Goal: Transaction & Acquisition: Purchase product/service

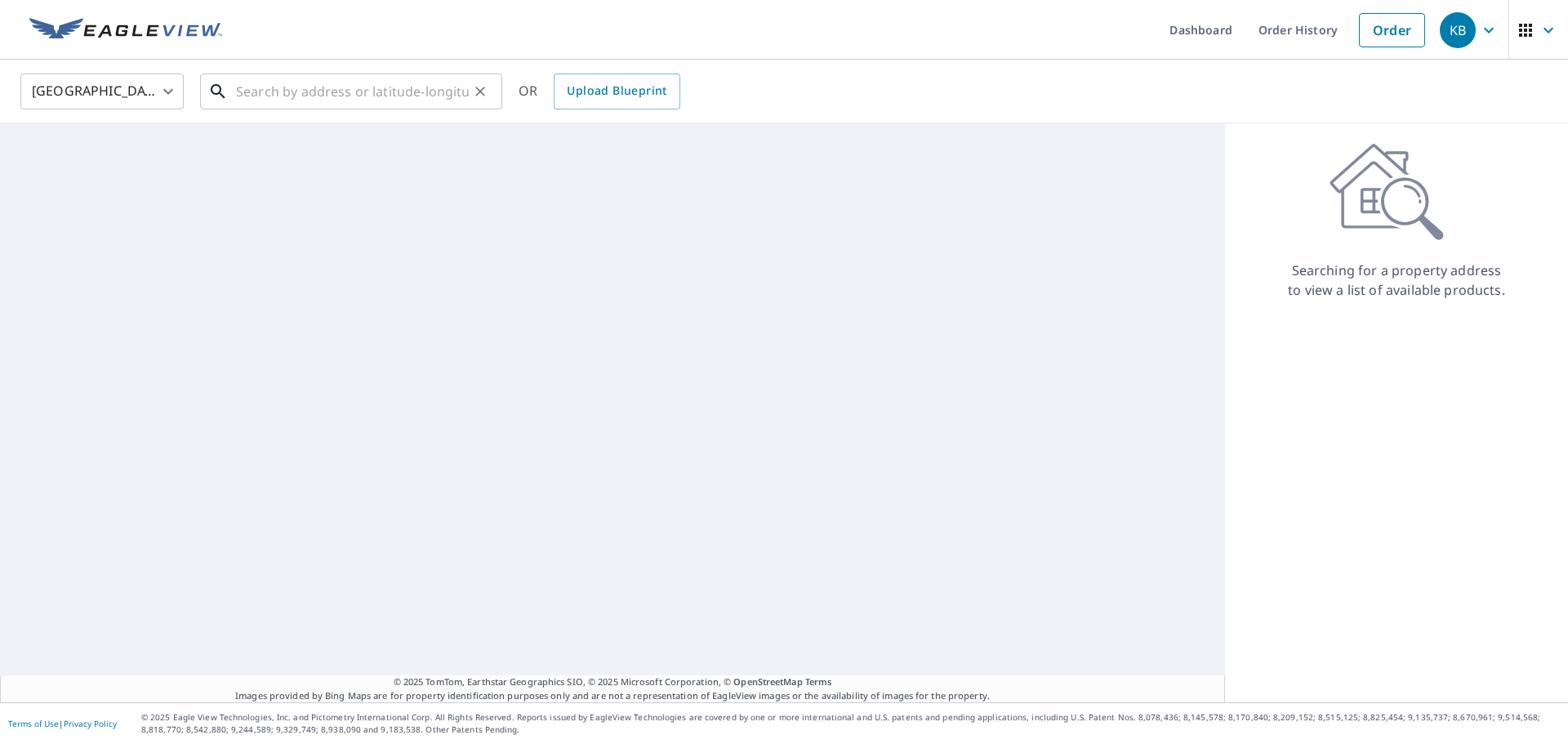
click at [332, 81] on input "text" at bounding box center [352, 91] width 233 height 46
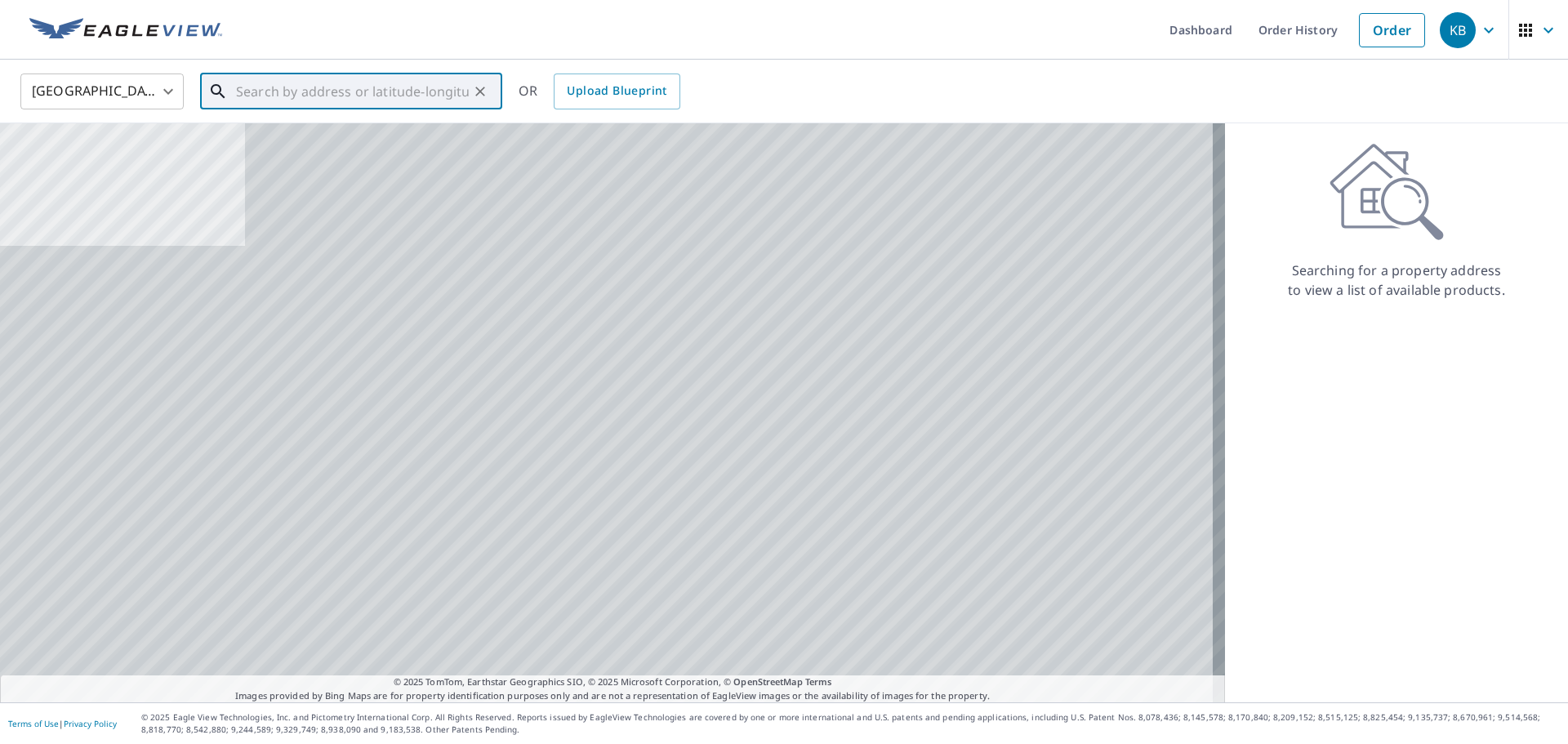
paste input "[STREET_ADDRESS][PERSON_NAME]"
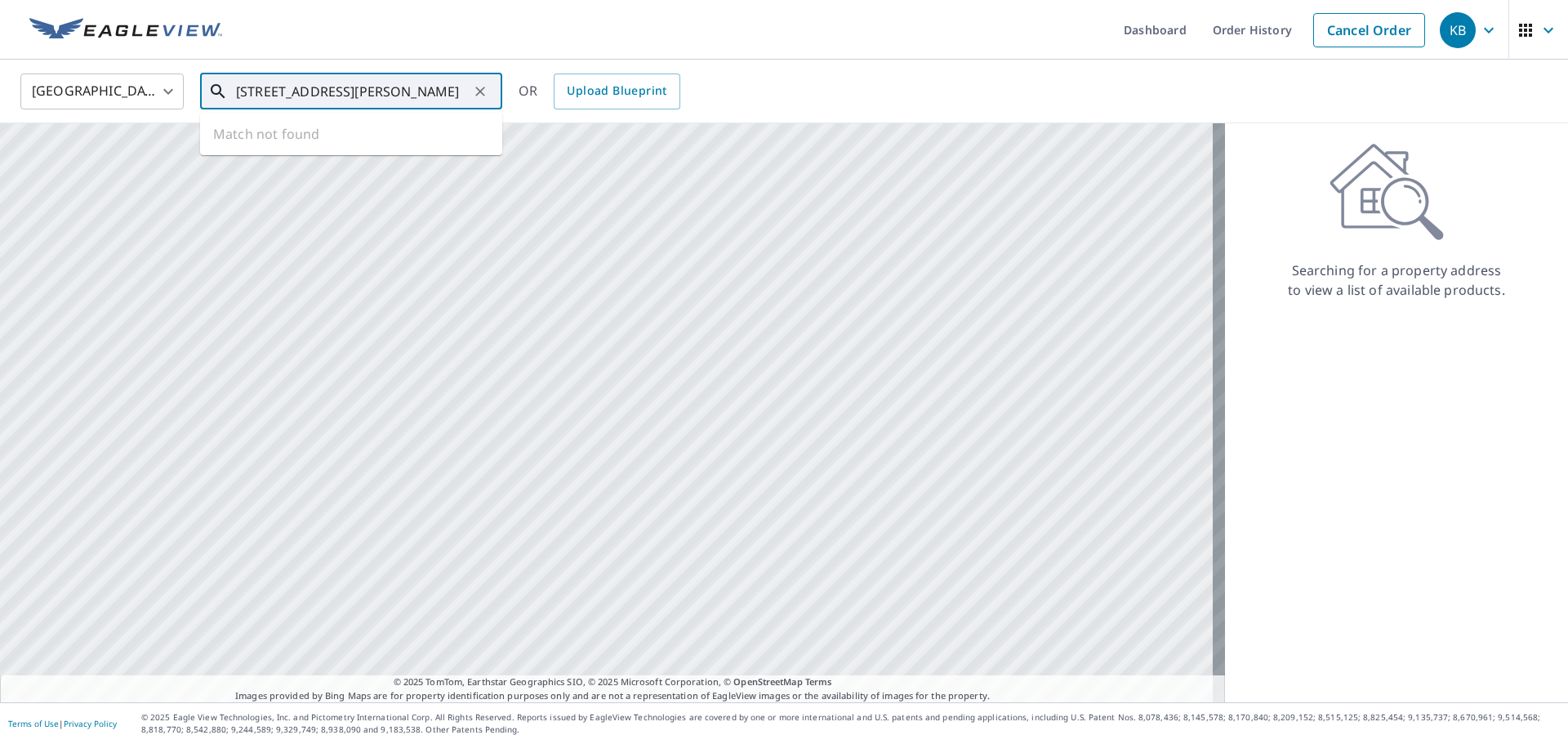
scroll to position [0, 22]
type input "[STREET_ADDRESS][PERSON_NAME]"
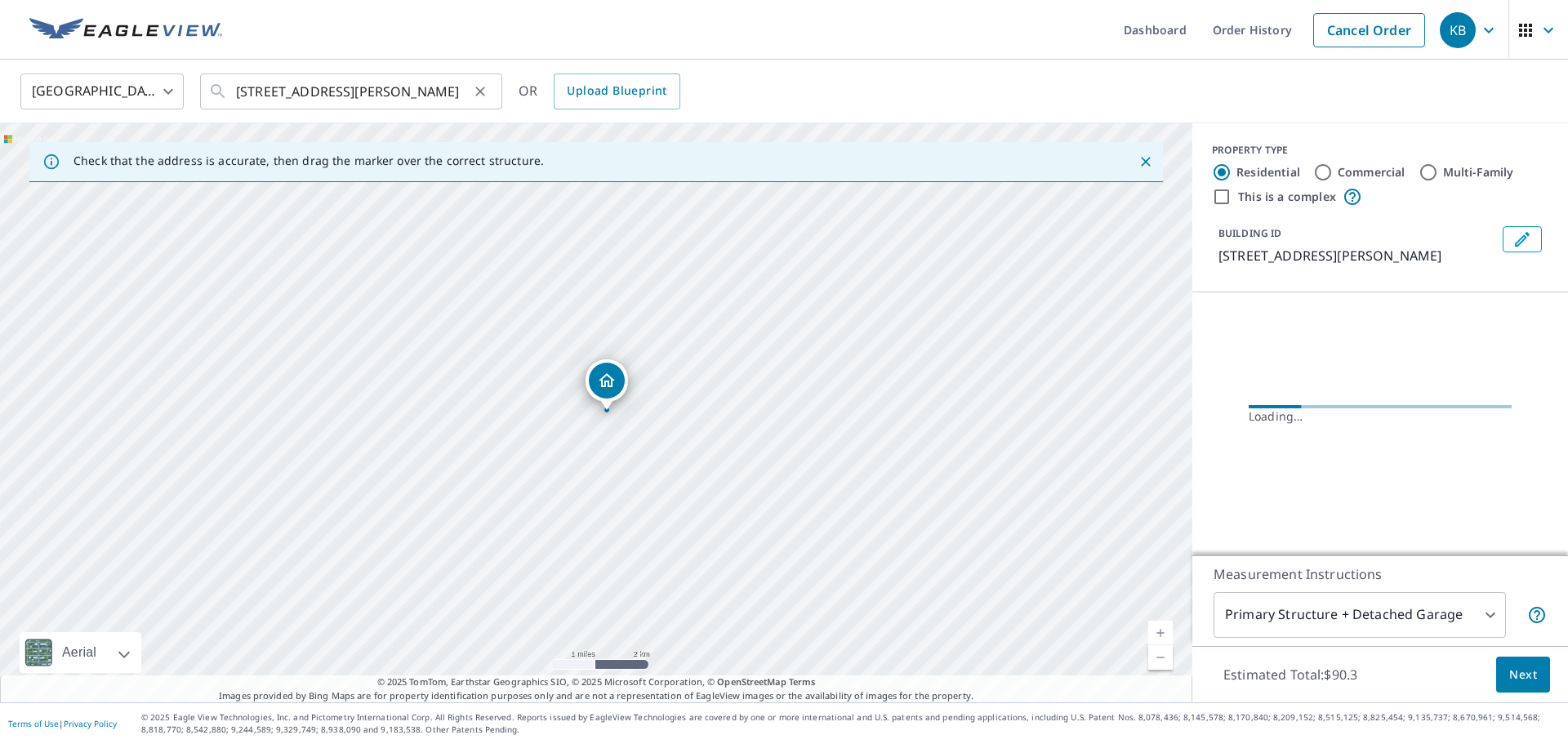
scroll to position [0, 0]
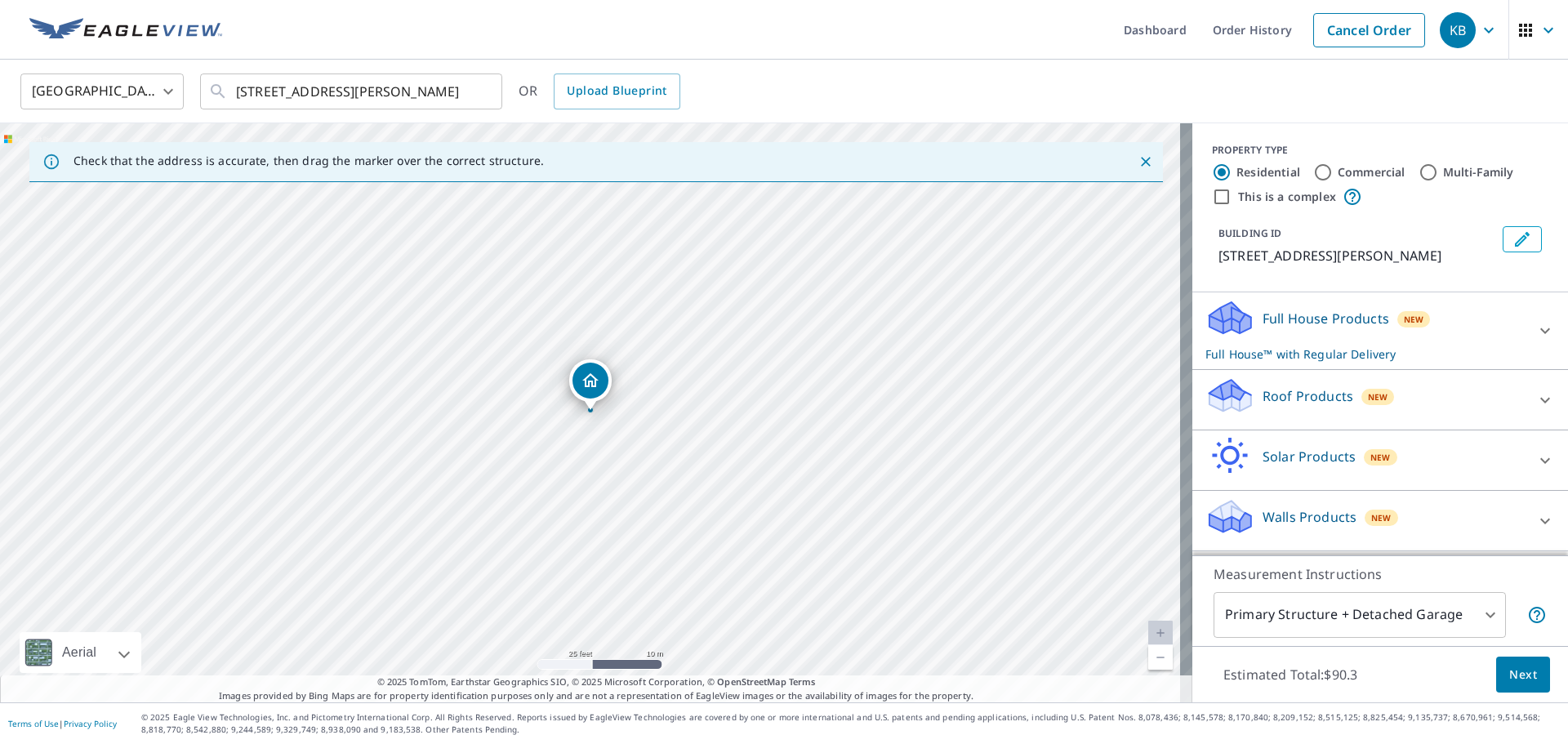
click at [1274, 406] on p "Roof Products" at bounding box center [1308, 396] width 91 height 20
click at [1270, 455] on div "Premium $20.5 - $66" at bounding box center [1380, 447] width 349 height 47
click at [1270, 457] on p "Premium" at bounding box center [1259, 446] width 58 height 21
click at [1231, 457] on input "Premium $20.5 - $66" at bounding box center [1218, 447] width 24 height 20
checkbox input "true"
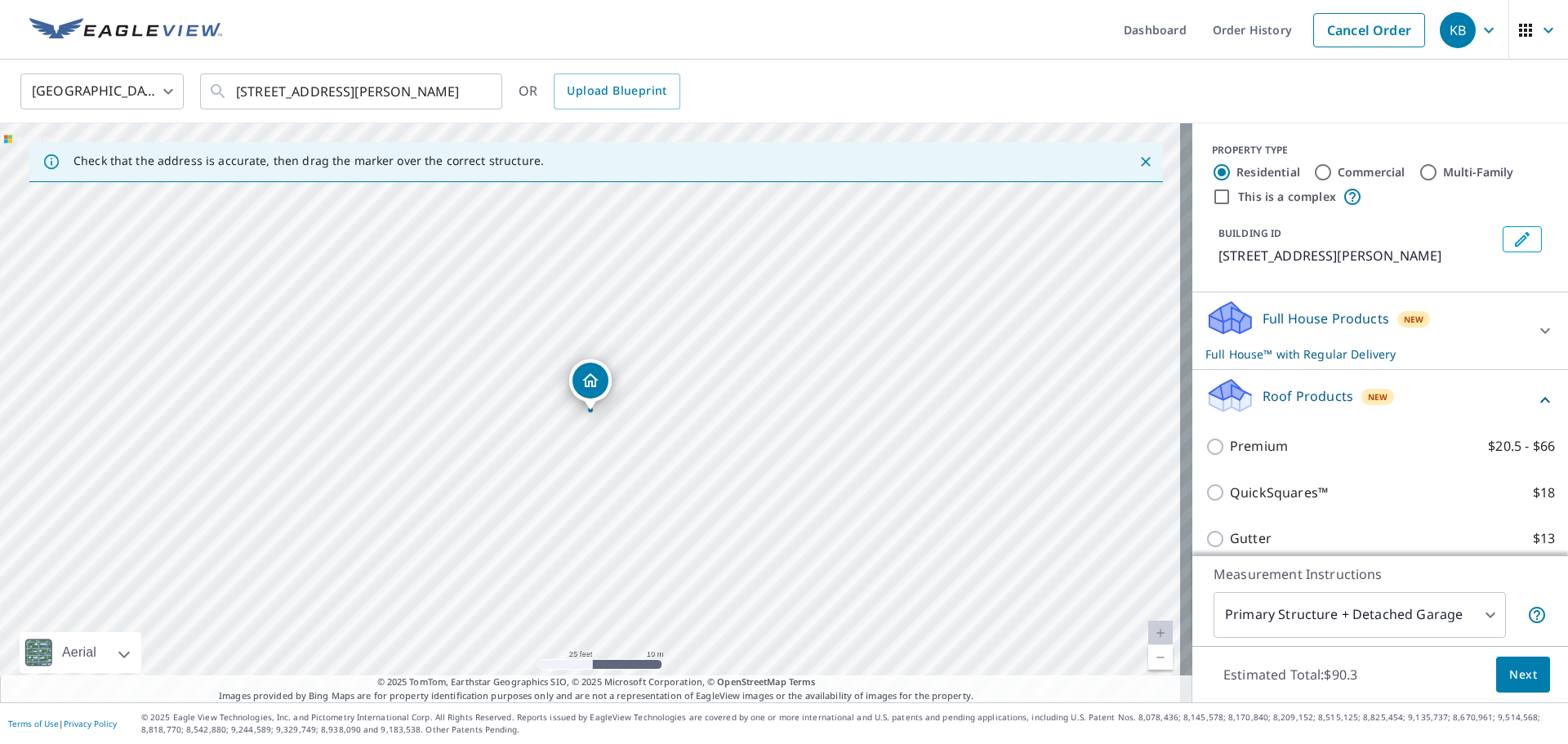
checkbox input "false"
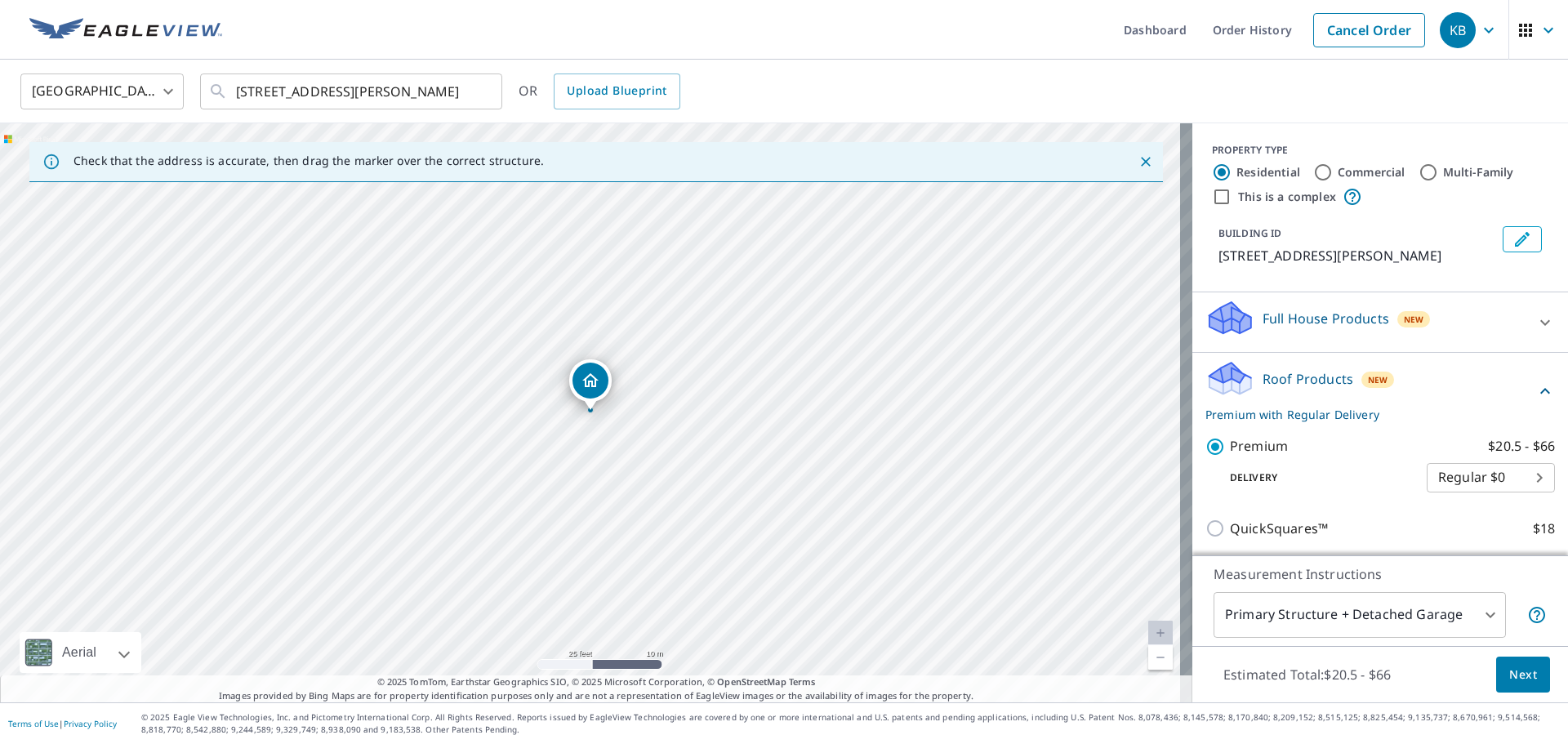
click at [1509, 671] on span "Next" at bounding box center [1523, 675] width 27 height 21
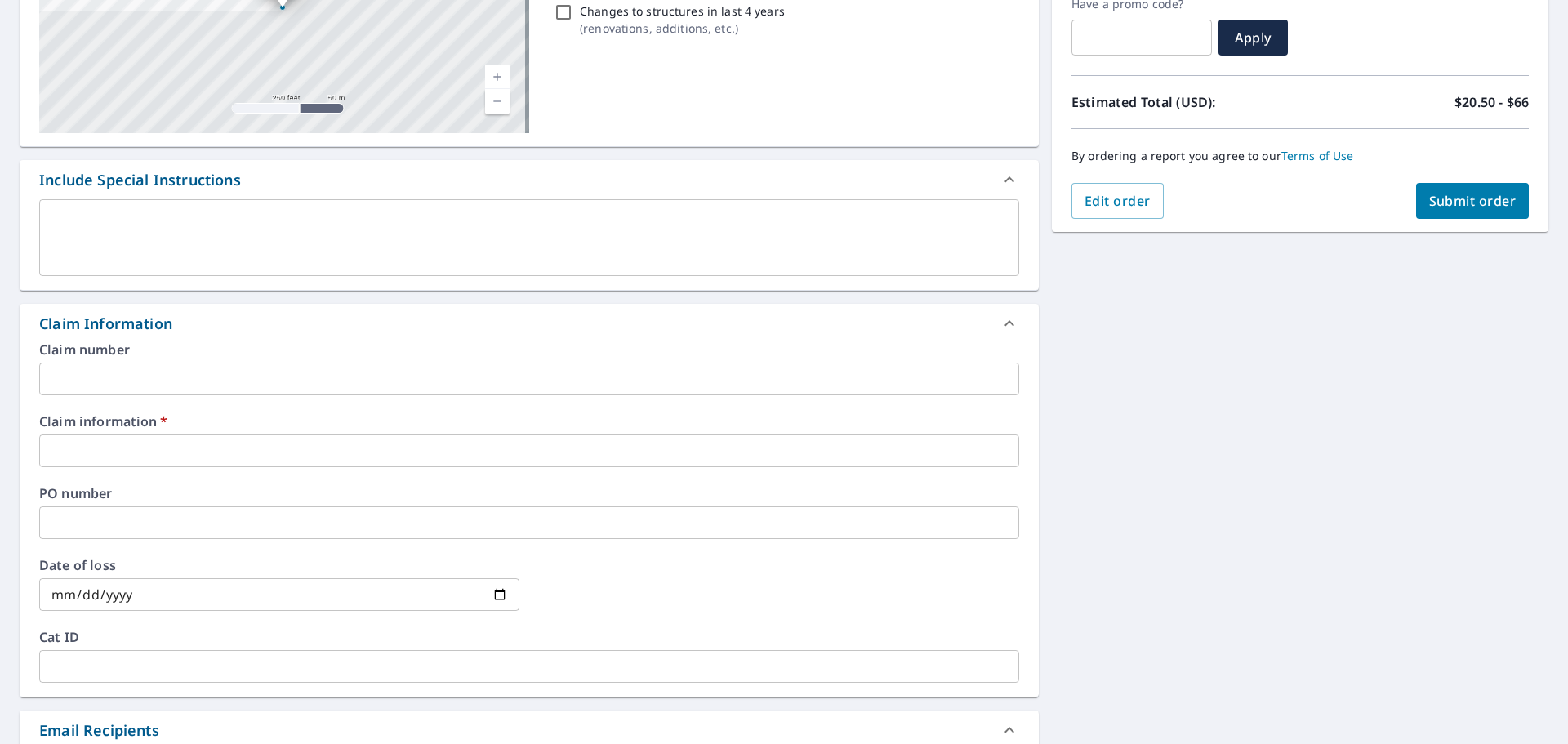
scroll to position [449, 0]
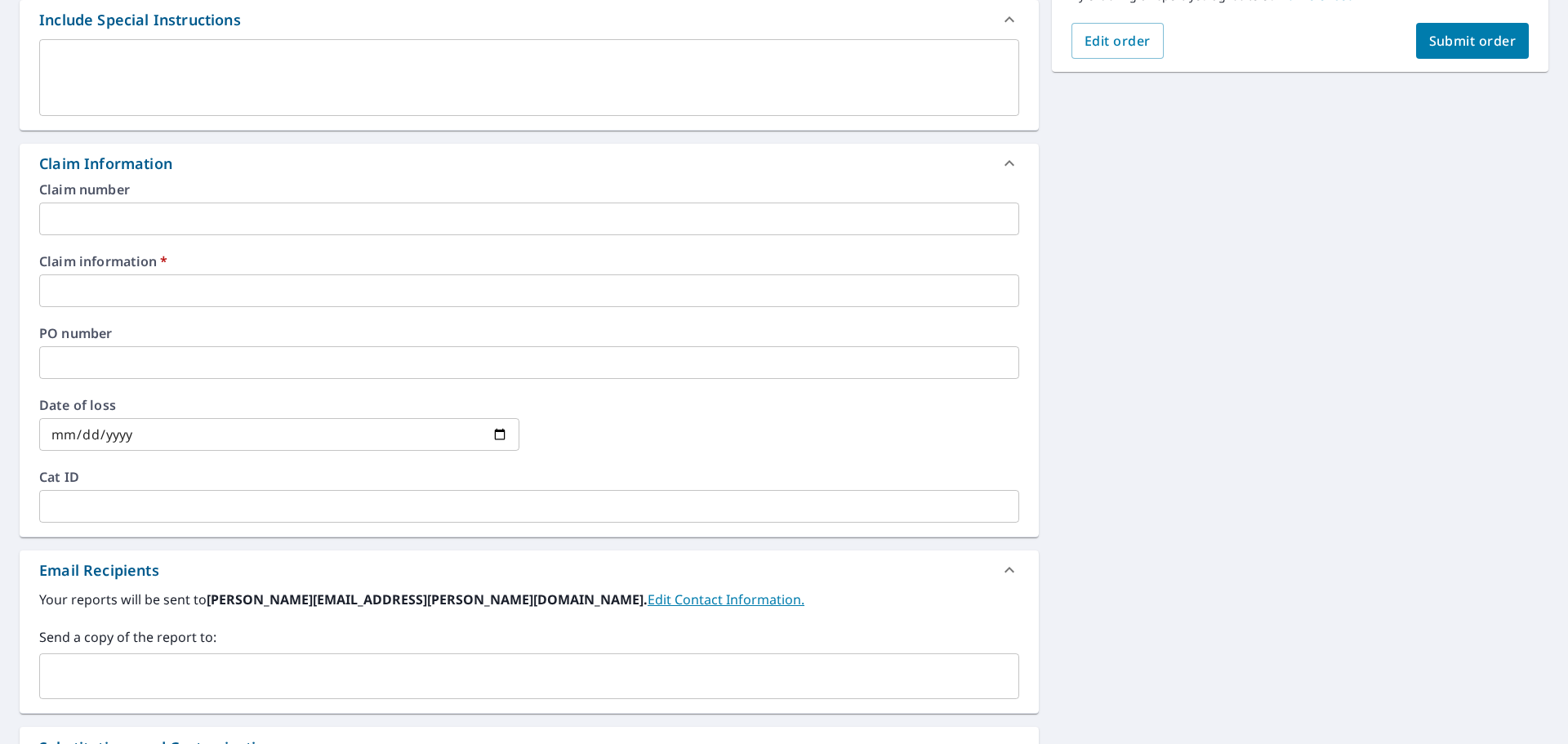
click at [115, 100] on textarea at bounding box center [529, 78] width 958 height 47
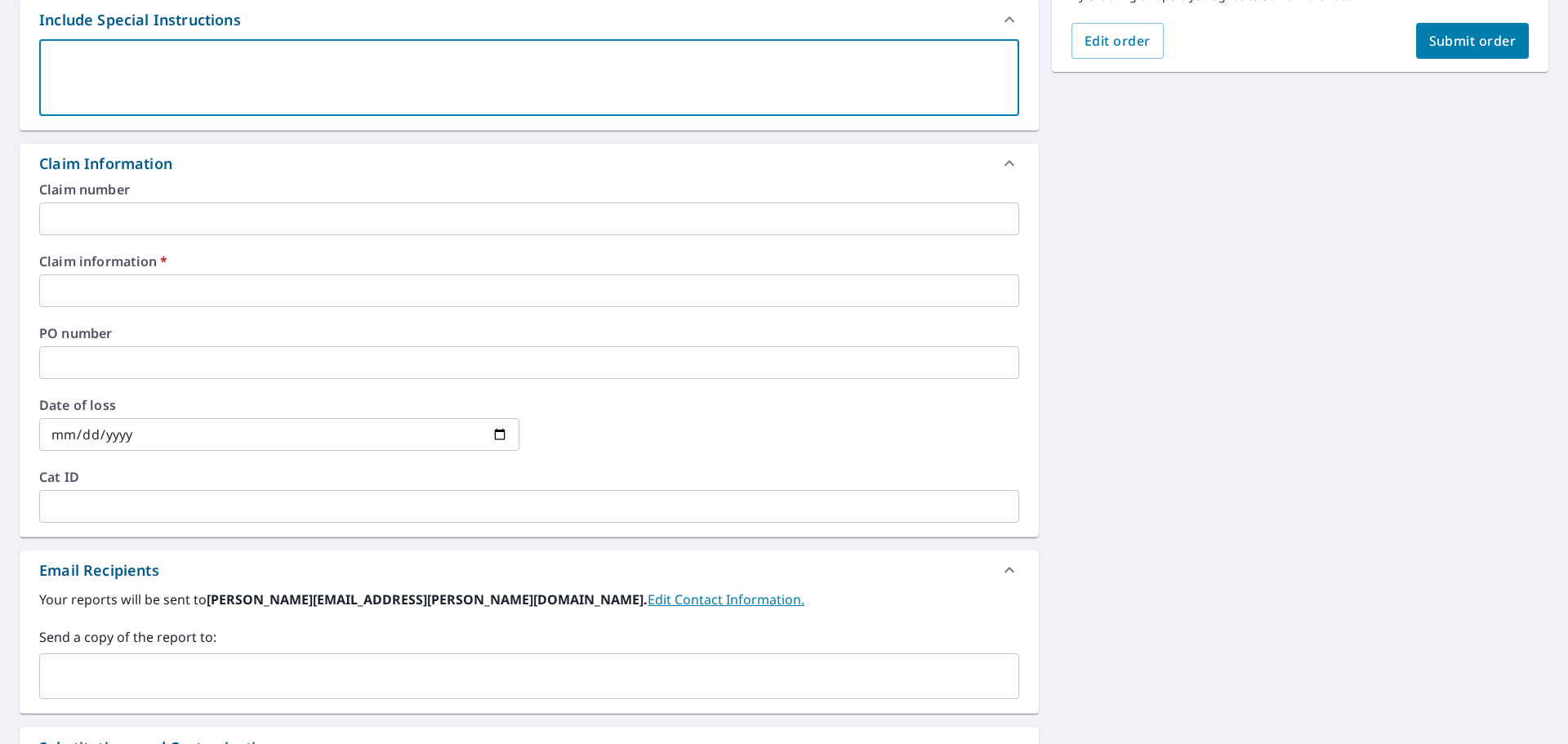
type textarea "P"
type textarea "x"
checkbox input "true"
type textarea "Pl"
type textarea "x"
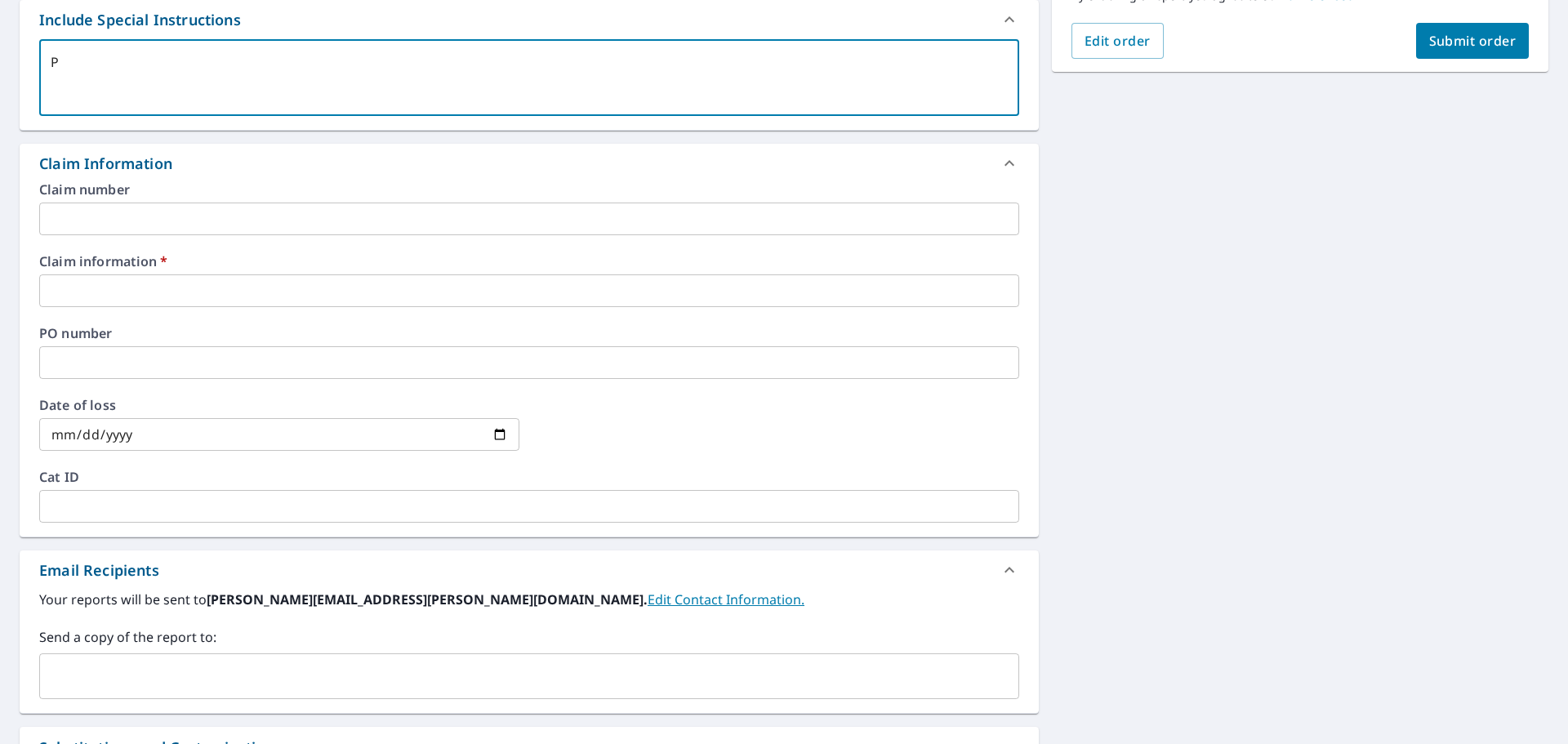
checkbox input "true"
type textarea "Ple"
type textarea "x"
checkbox input "true"
type textarea "Plea"
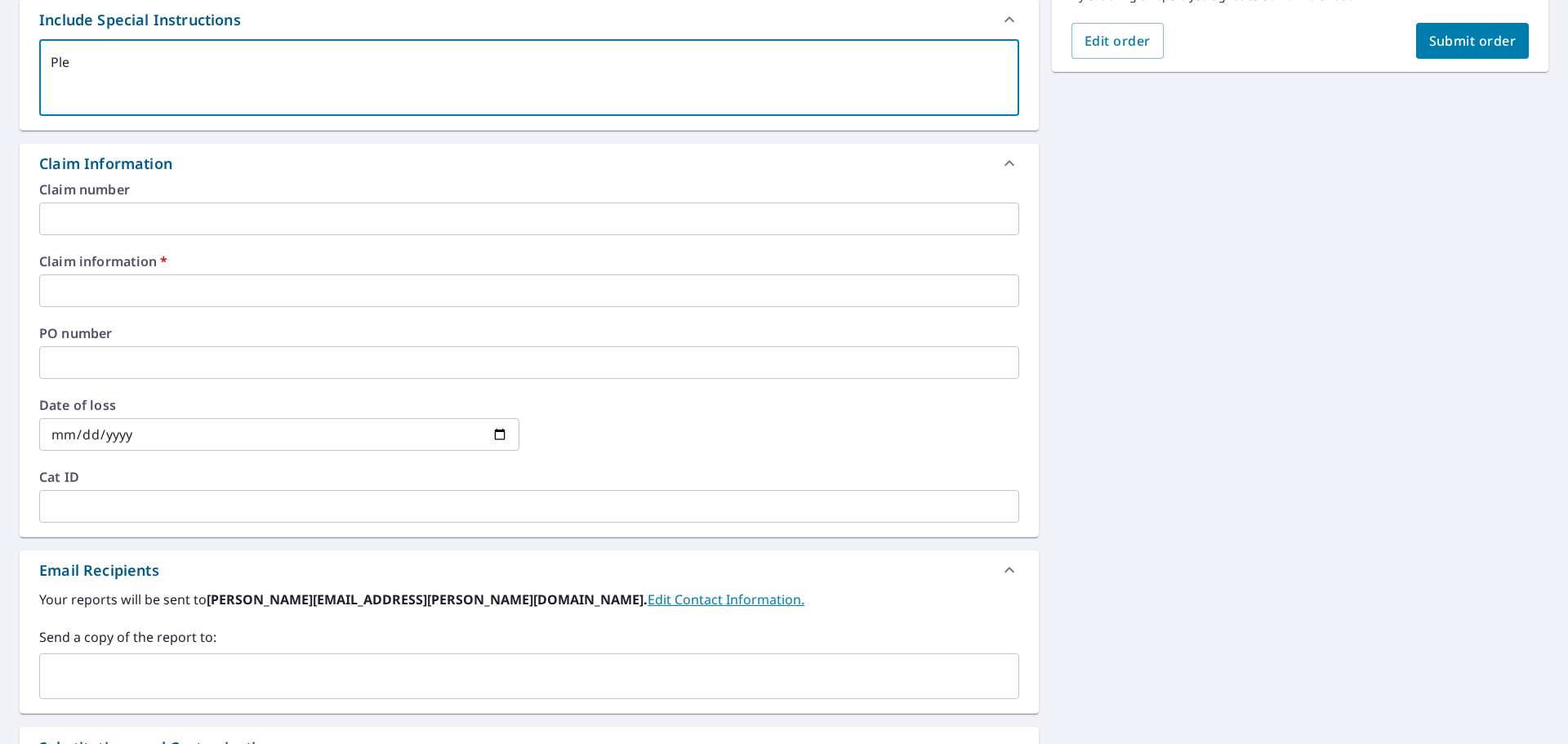
type textarea "x"
checkbox input "true"
type textarea "Pleas"
type textarea "x"
checkbox input "true"
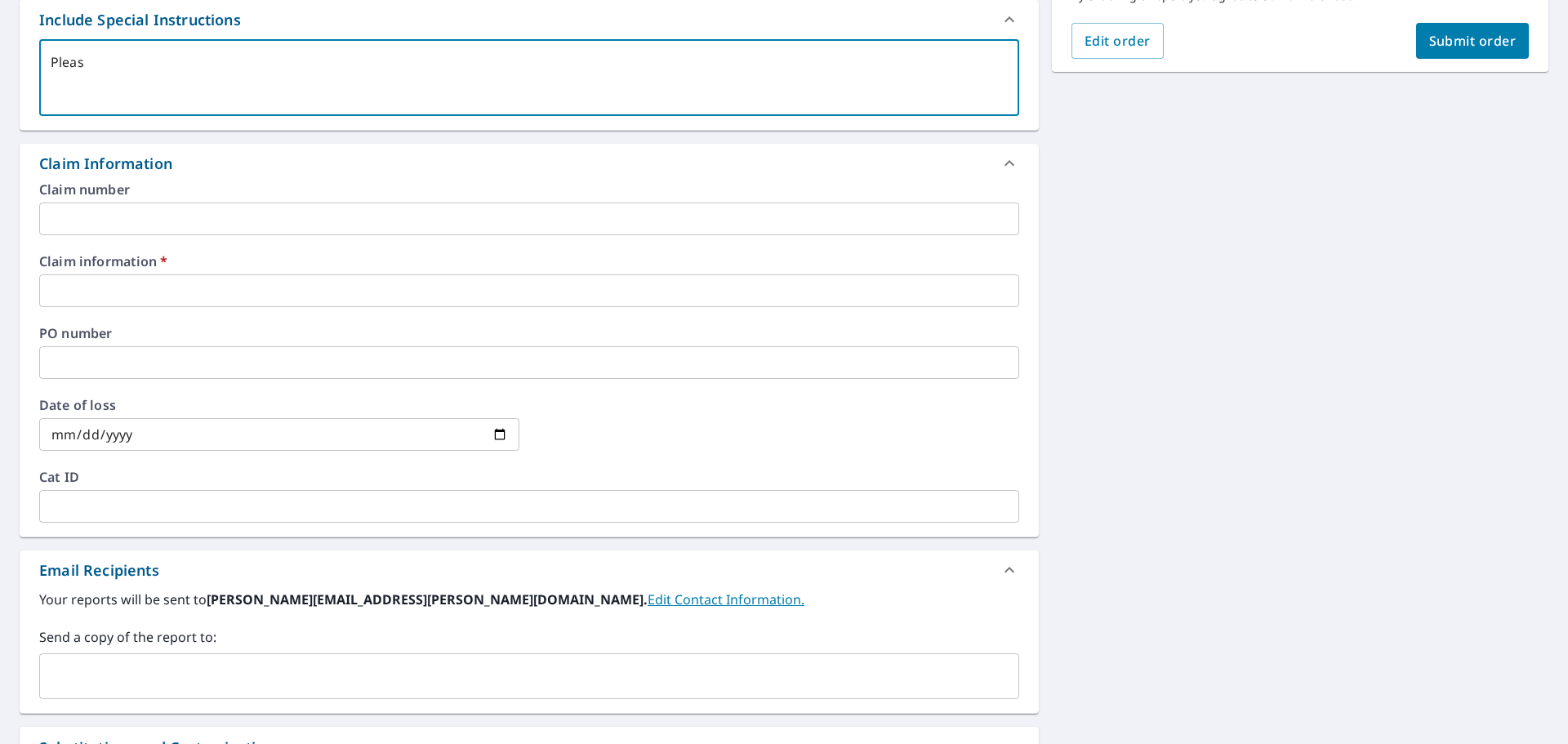
type textarea "Please"
type textarea "x"
checkbox input "true"
type textarea "Please"
type textarea "x"
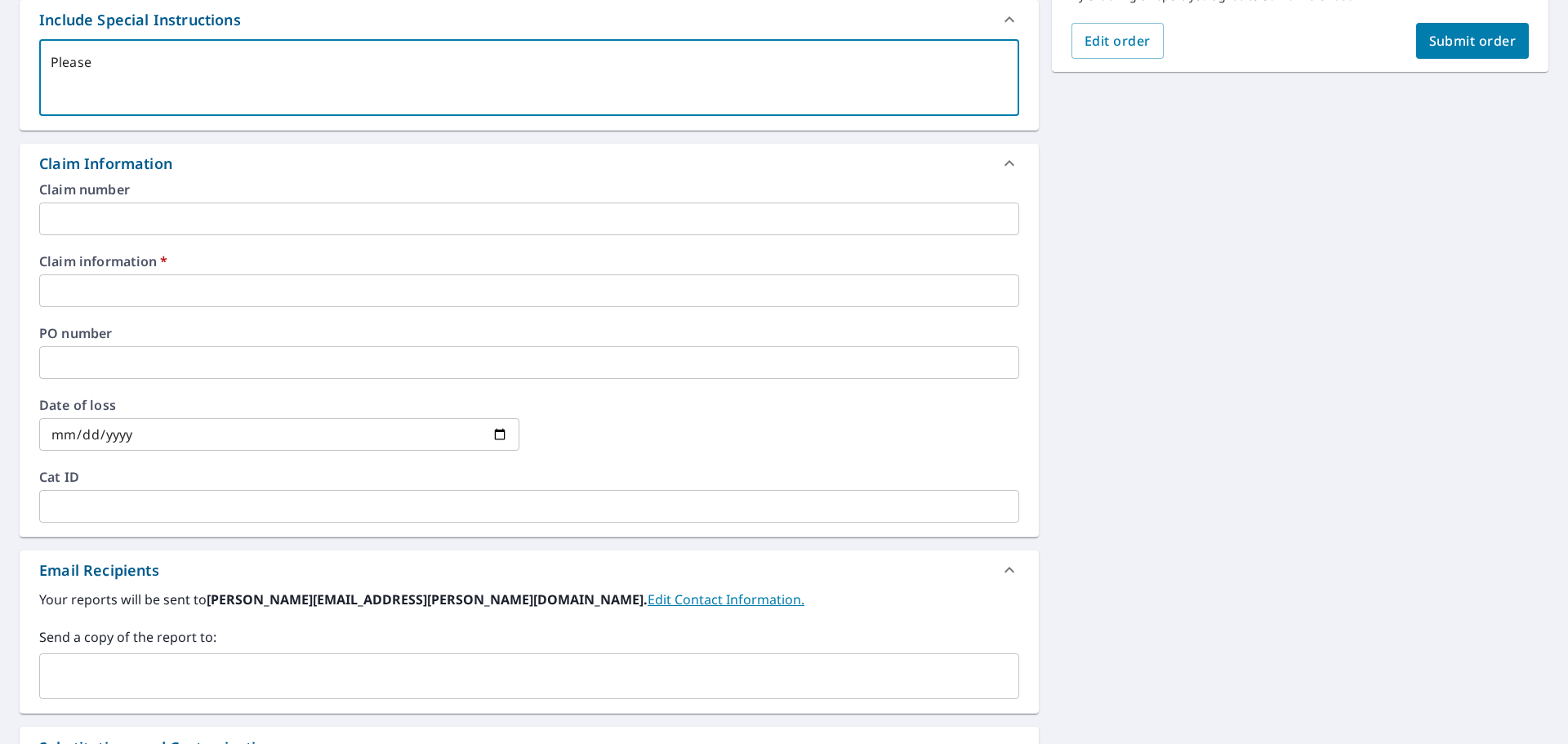
checkbox input "true"
type textarea "Please i"
type textarea "x"
checkbox input "true"
type textarea "Please in"
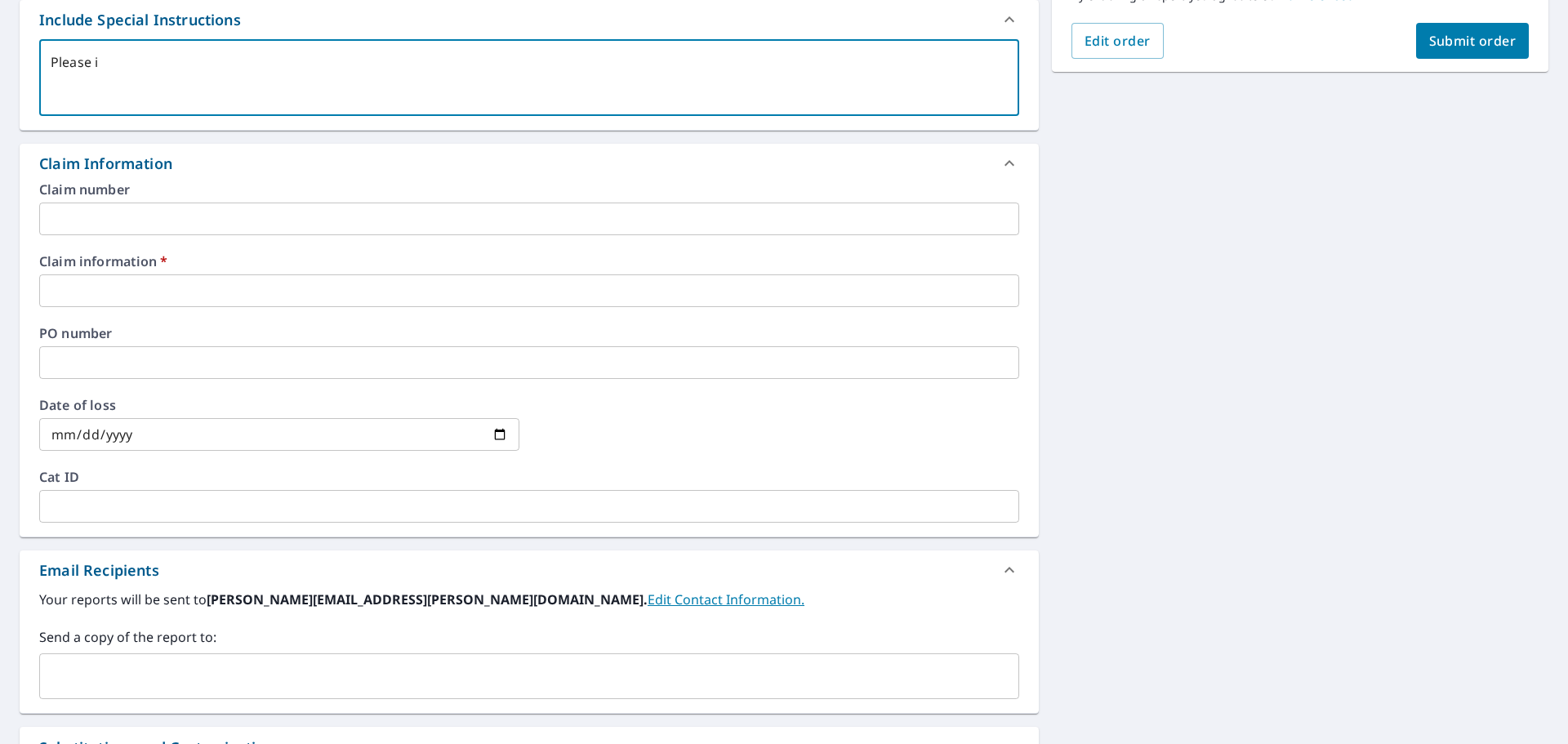
type textarea "x"
checkbox input "true"
type textarea "Please inc"
type textarea "x"
checkbox input "true"
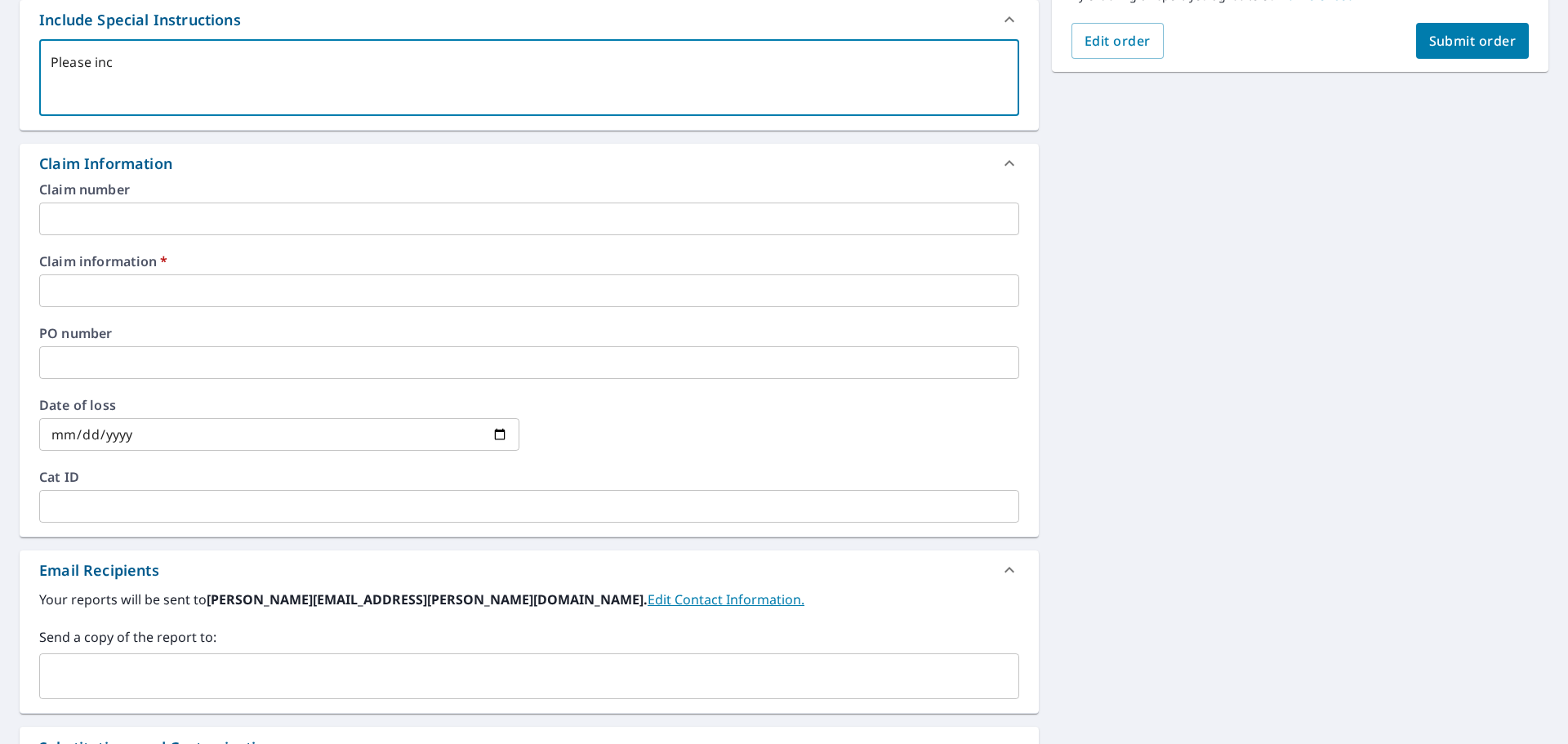
type textarea "Please incl"
type textarea "x"
checkbox input "true"
type textarea "Please inclu"
type textarea "x"
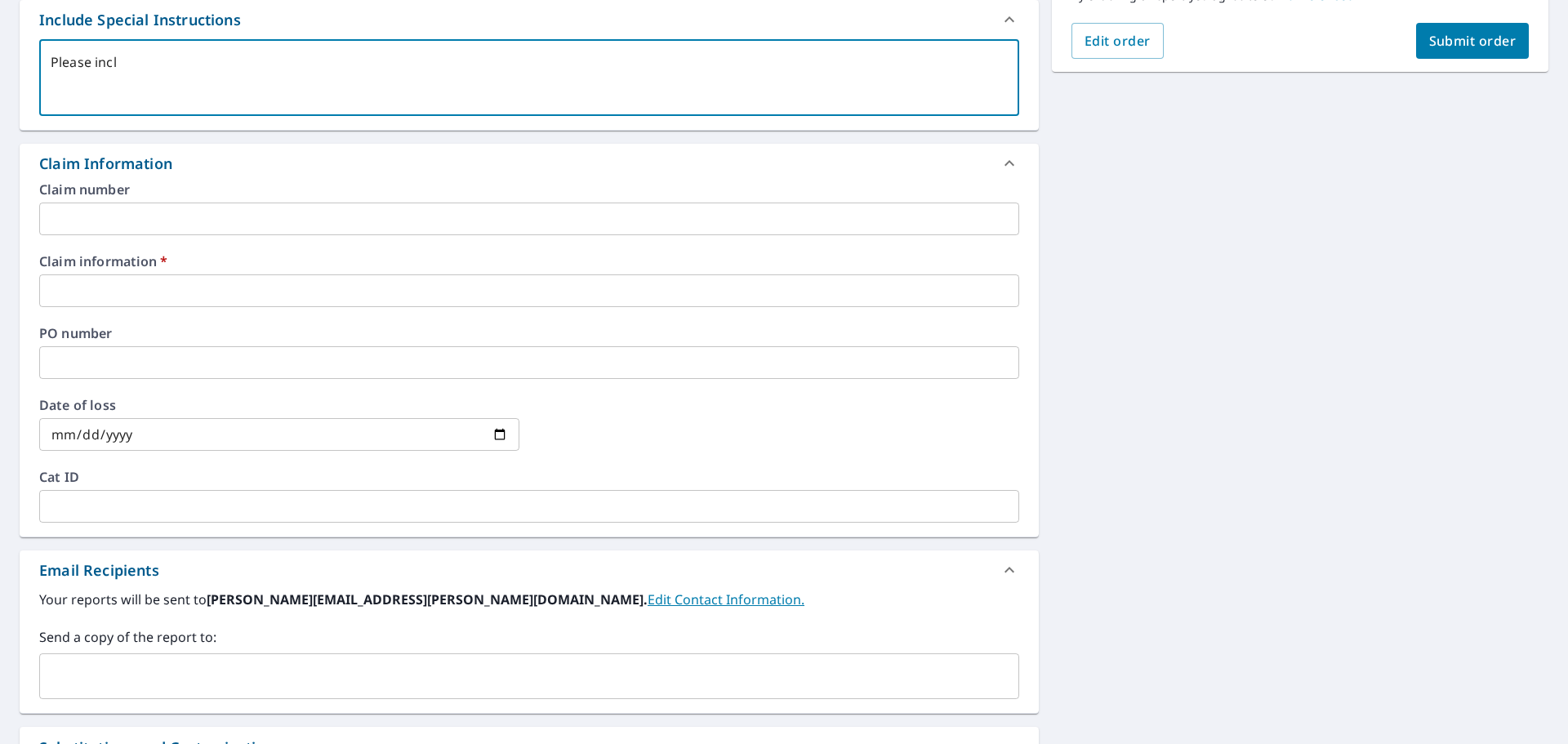
checkbox input "true"
type textarea "Please includ"
type textarea "x"
checkbox input "true"
type textarea "Please include"
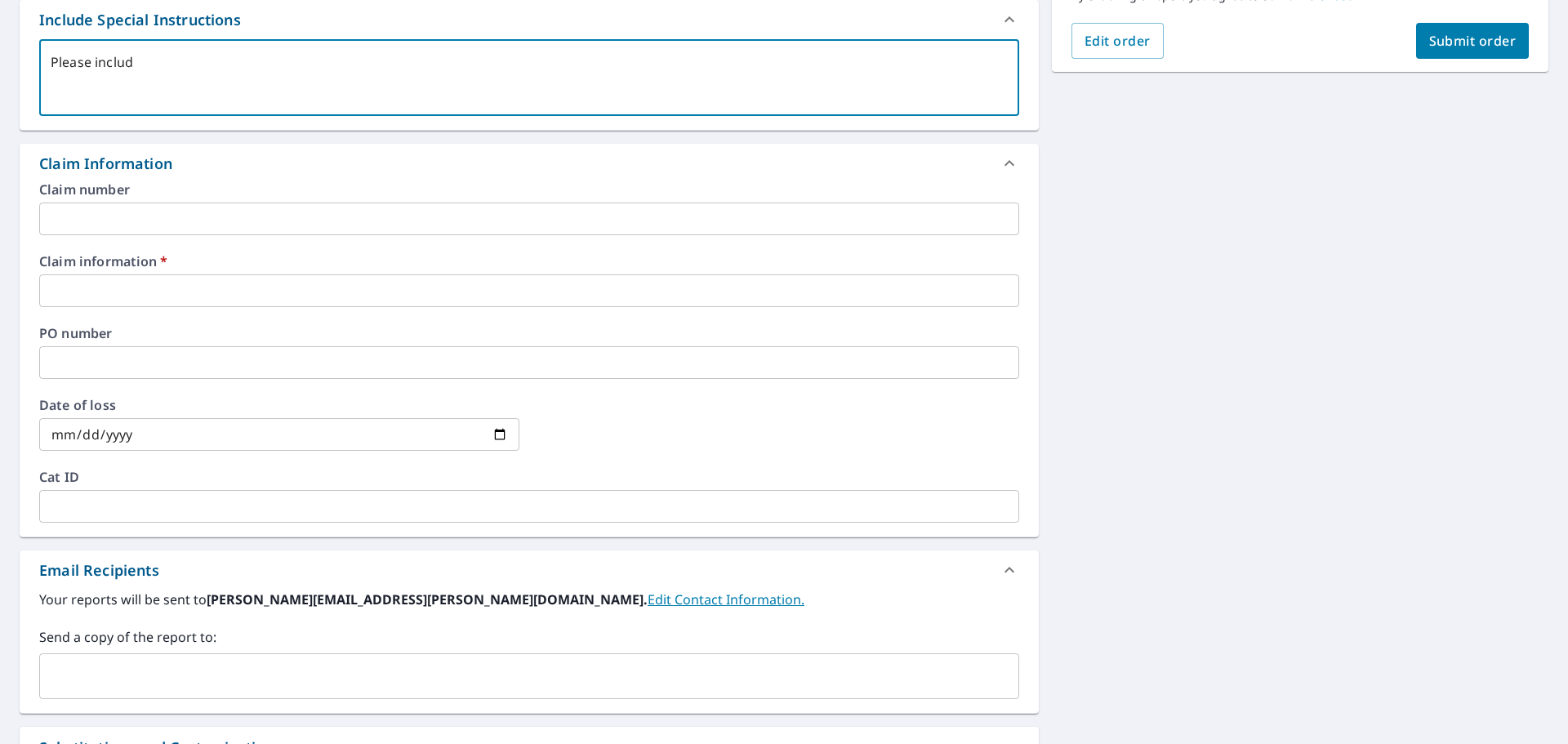
type textarea "x"
checkbox input "true"
type textarea "Please include"
type textarea "x"
checkbox input "true"
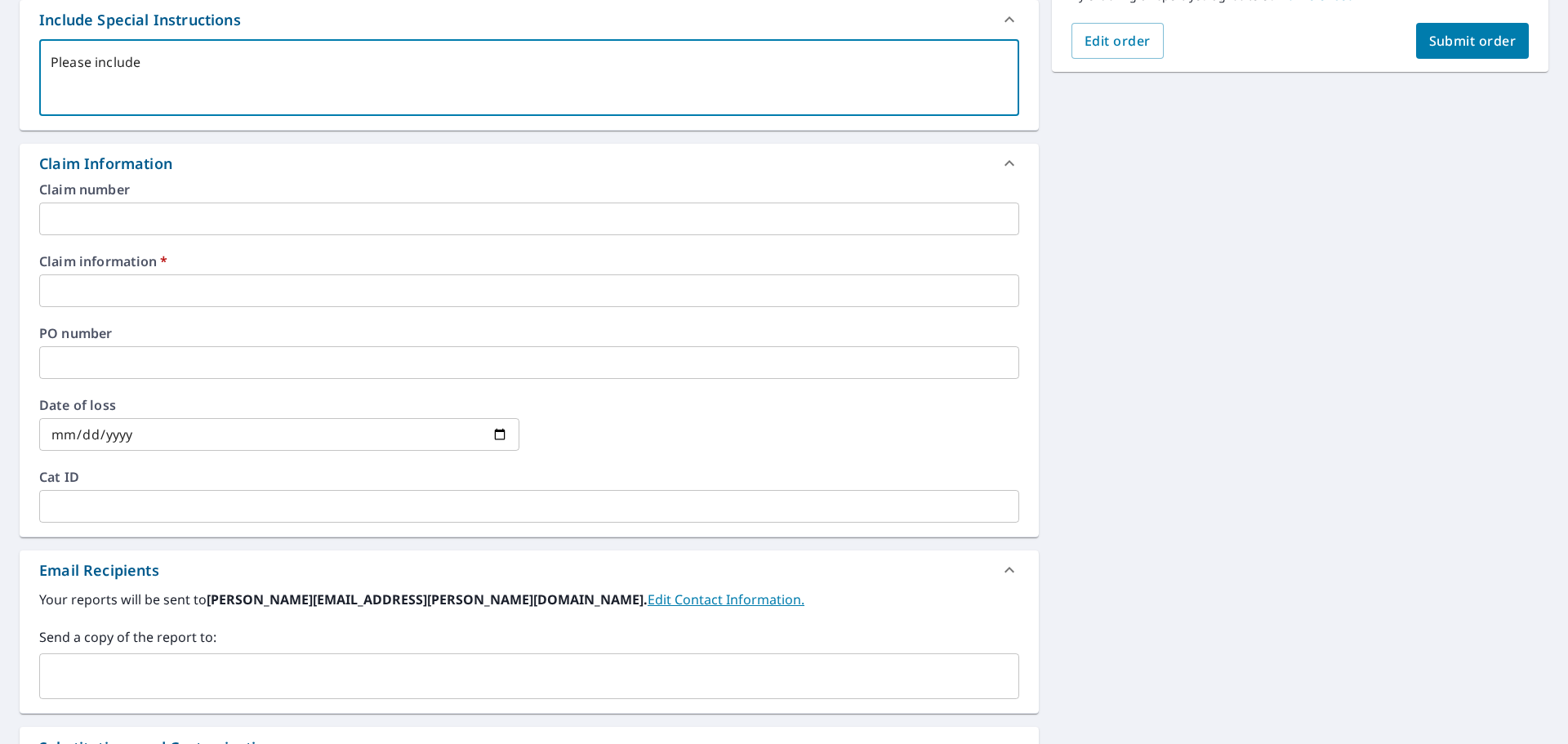
type textarea "Please include d"
type textarea "x"
checkbox input "true"
type textarea "Please include de"
type textarea "x"
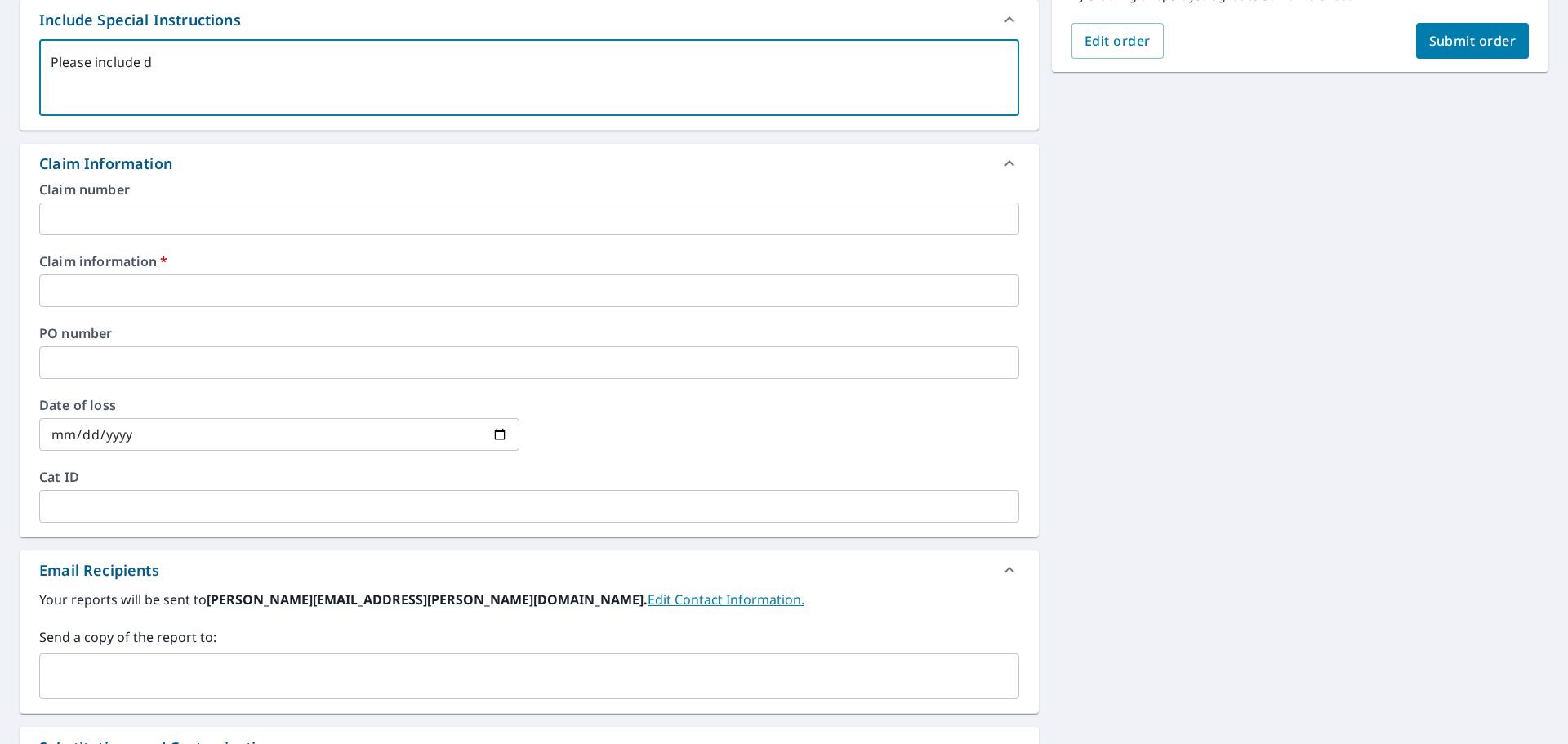
checkbox input "true"
type textarea "Please include det"
type textarea "x"
checkbox input "true"
type textarea "Please include deta"
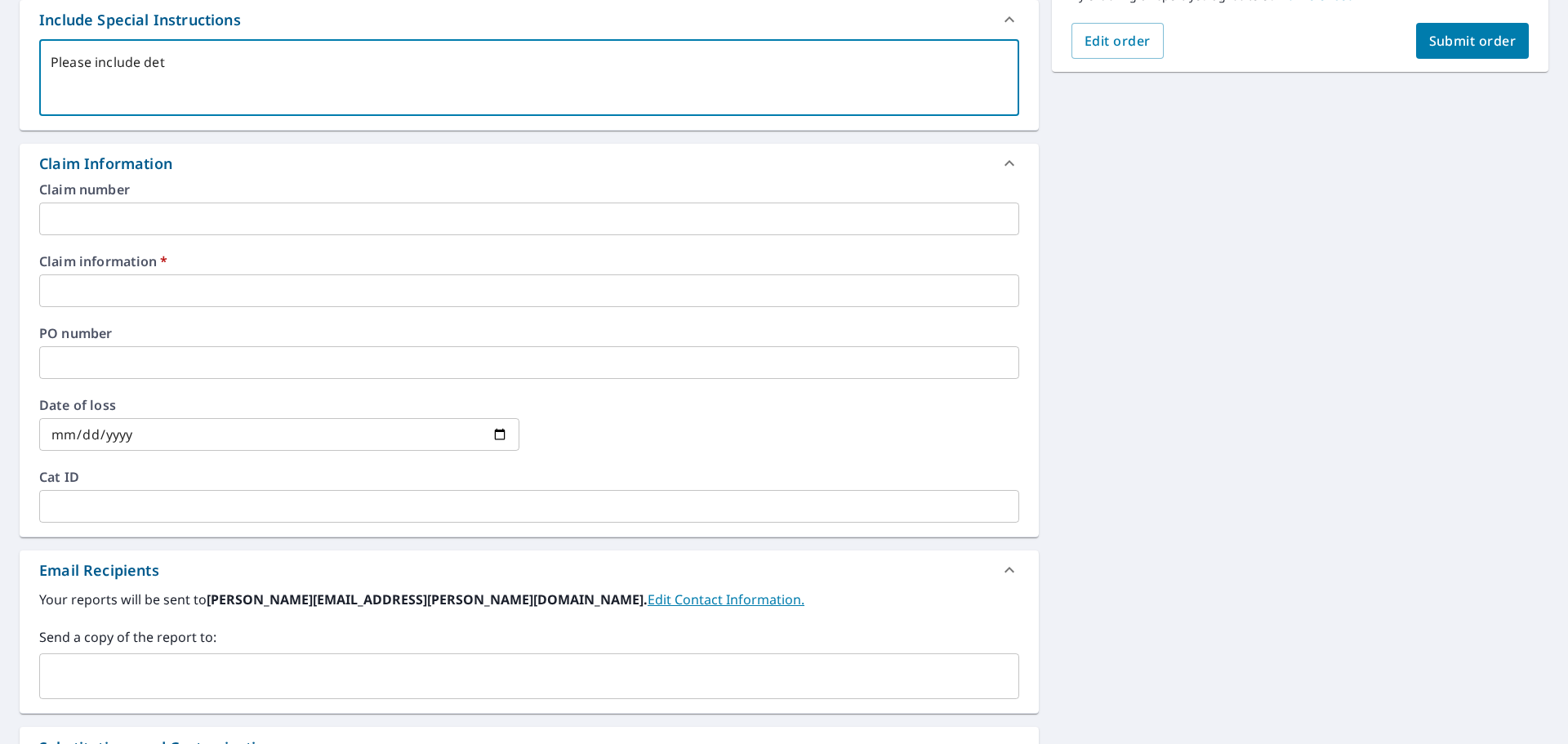
type textarea "x"
checkbox input "true"
type textarea "Please include detac"
type textarea "x"
checkbox input "true"
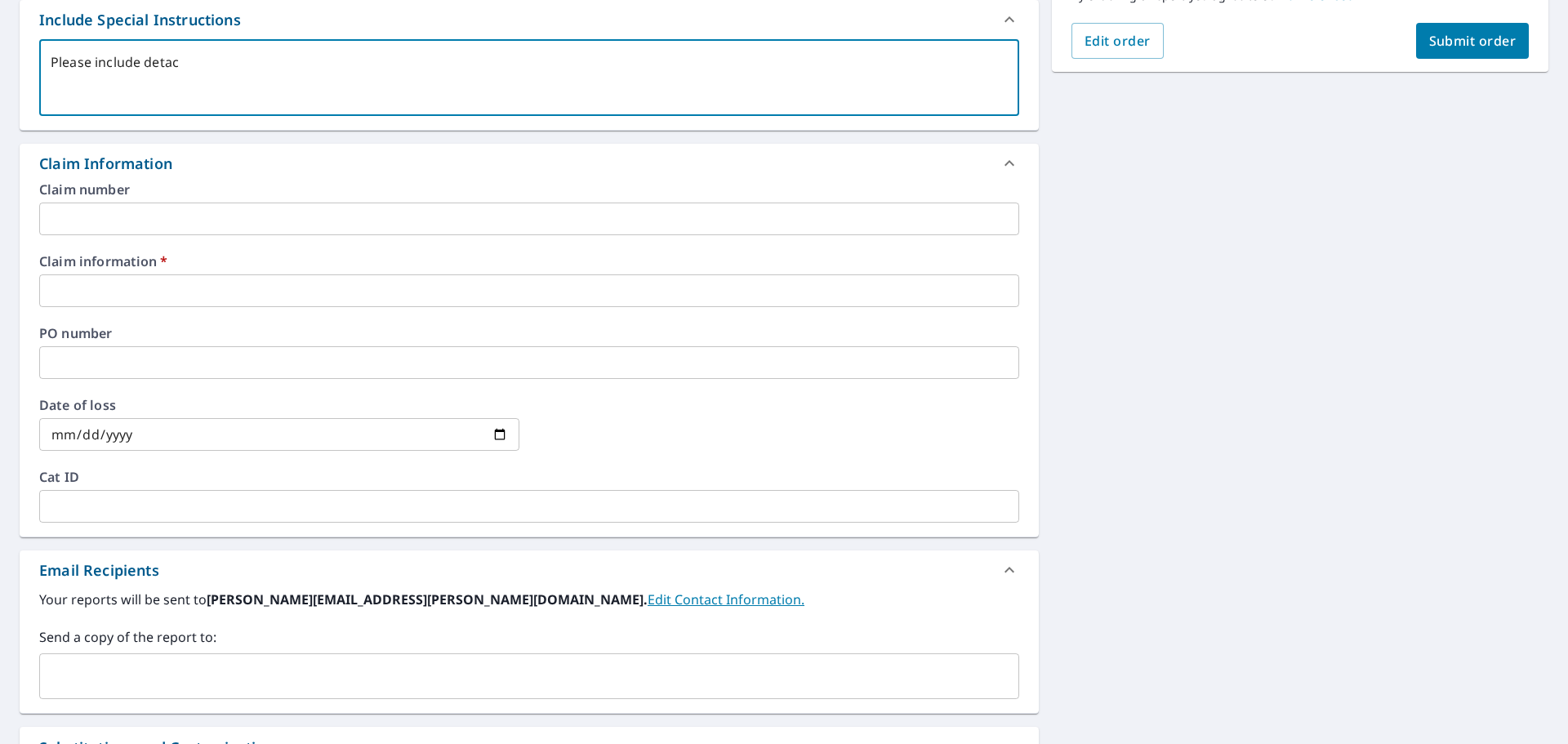
type textarea "Please include detach"
type textarea "x"
checkbox input "true"
type textarea "Please include detache"
type textarea "x"
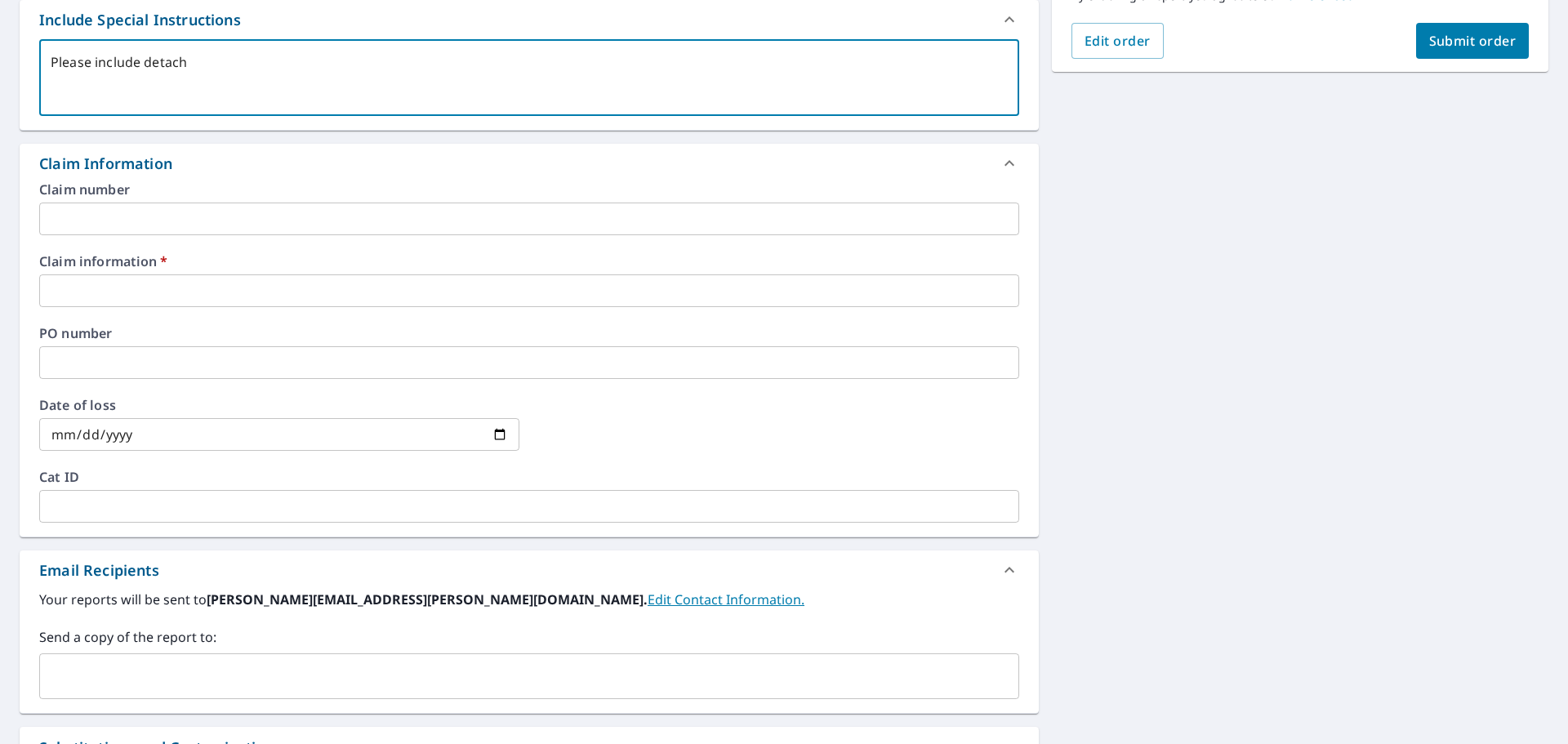
checkbox input "true"
type textarea "Please include detached"
type textarea "x"
checkbox input "true"
type textarea "Please include detached"
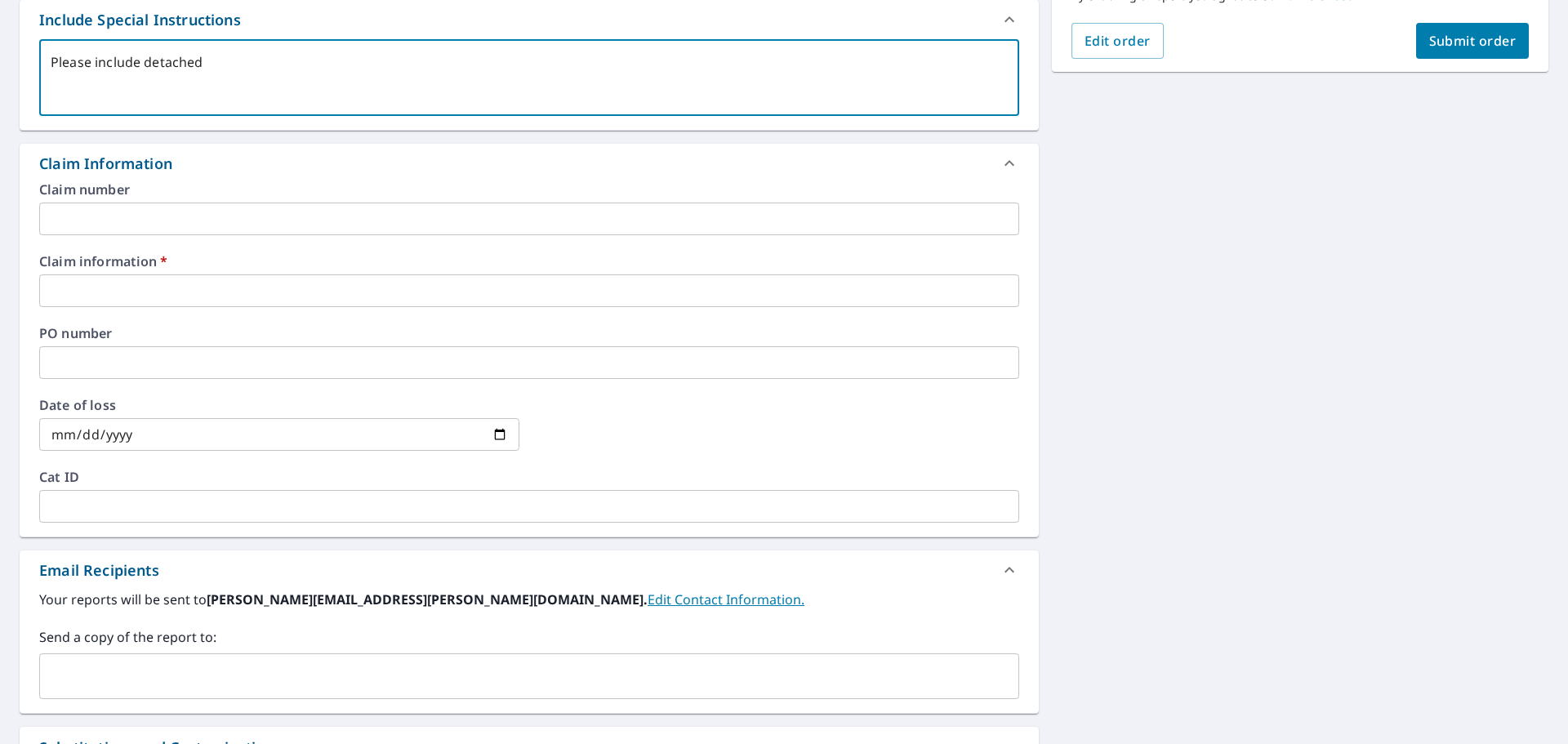
type textarea "x"
checkbox input "true"
type textarea "Please include detached s"
type textarea "x"
checkbox input "true"
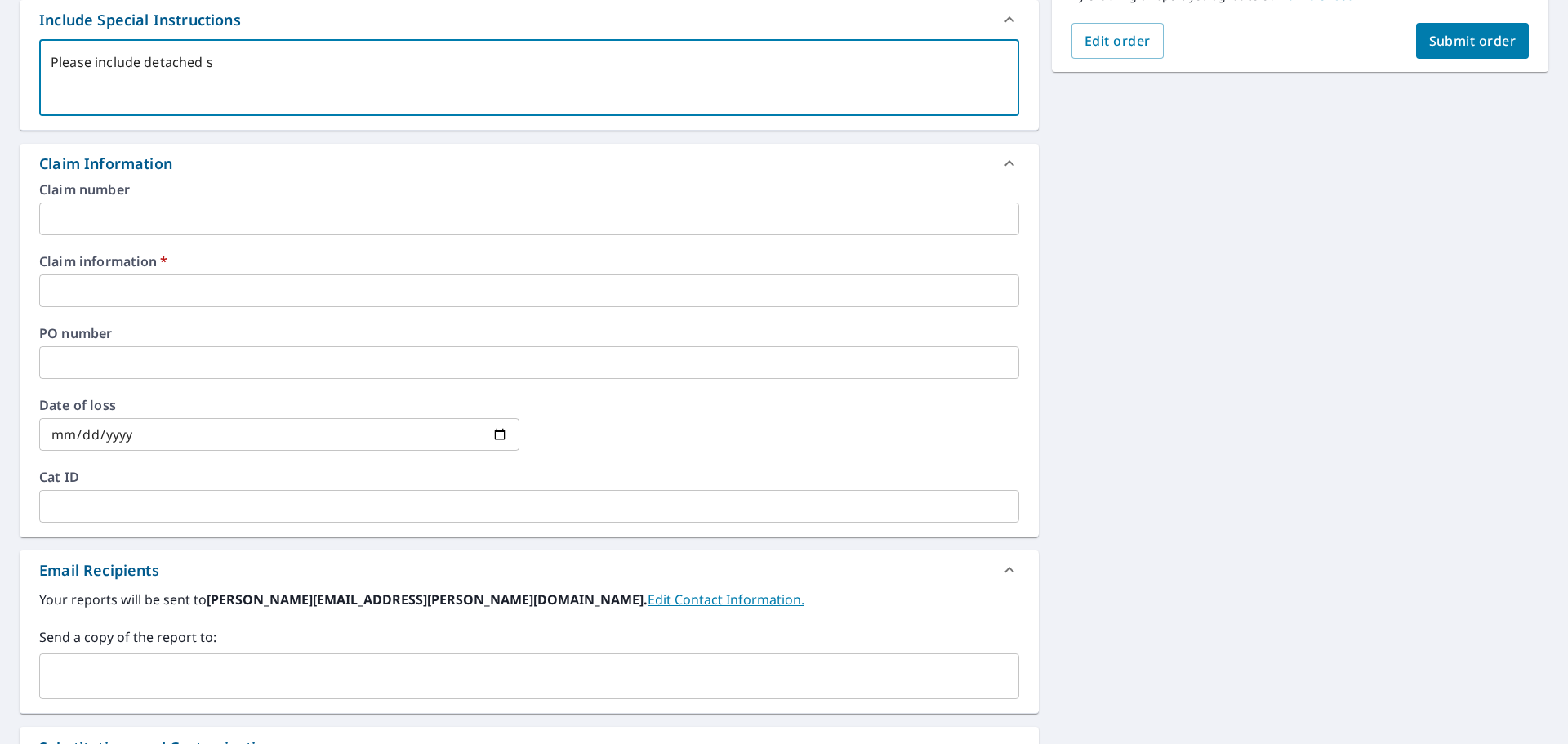
type textarea "Please include detached sh"
type textarea "x"
checkbox input "true"
type textarea "Please include detached she"
type textarea "x"
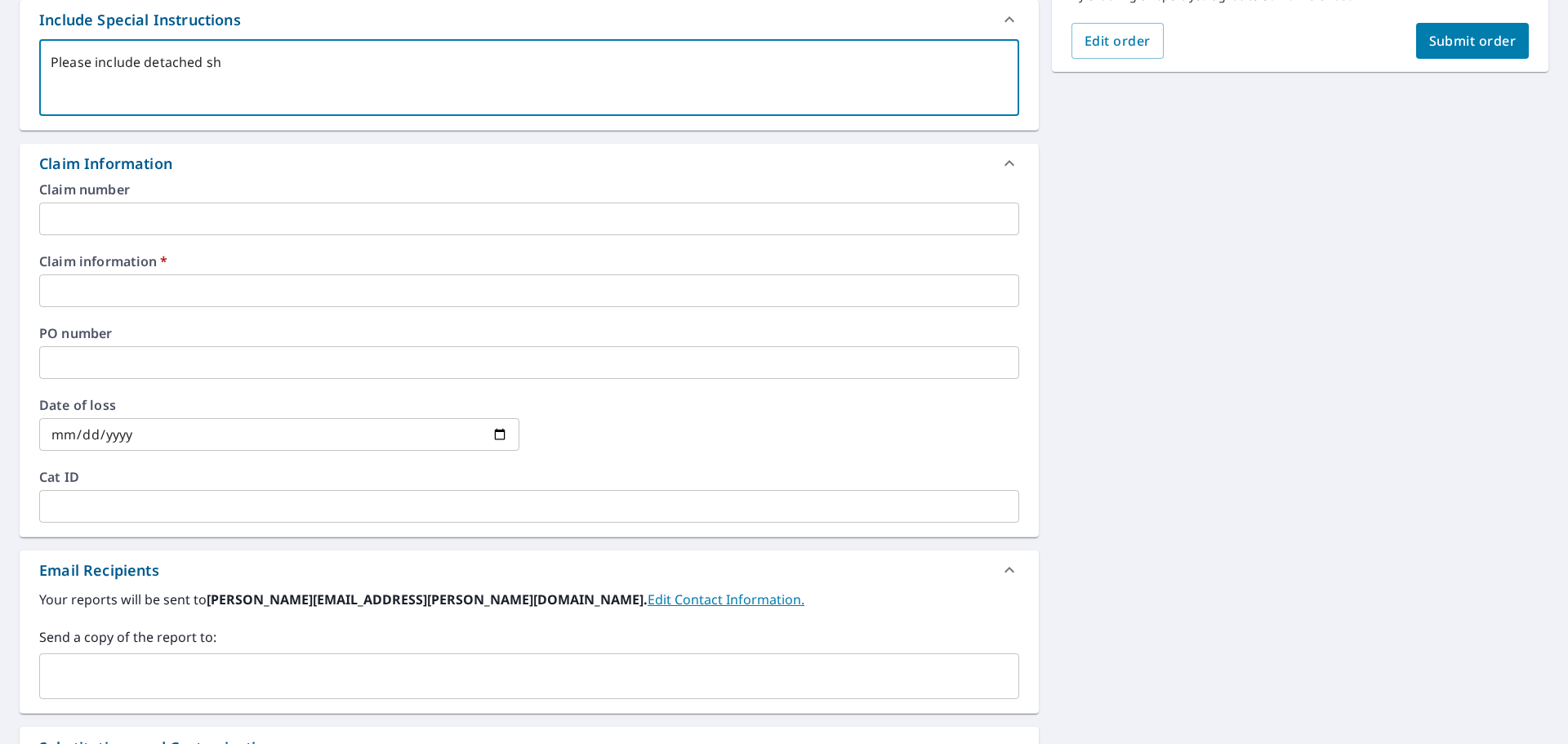
checkbox input "true"
type textarea "Please include detached shed"
type textarea "x"
checkbox input "true"
type textarea "Please include detached shed,"
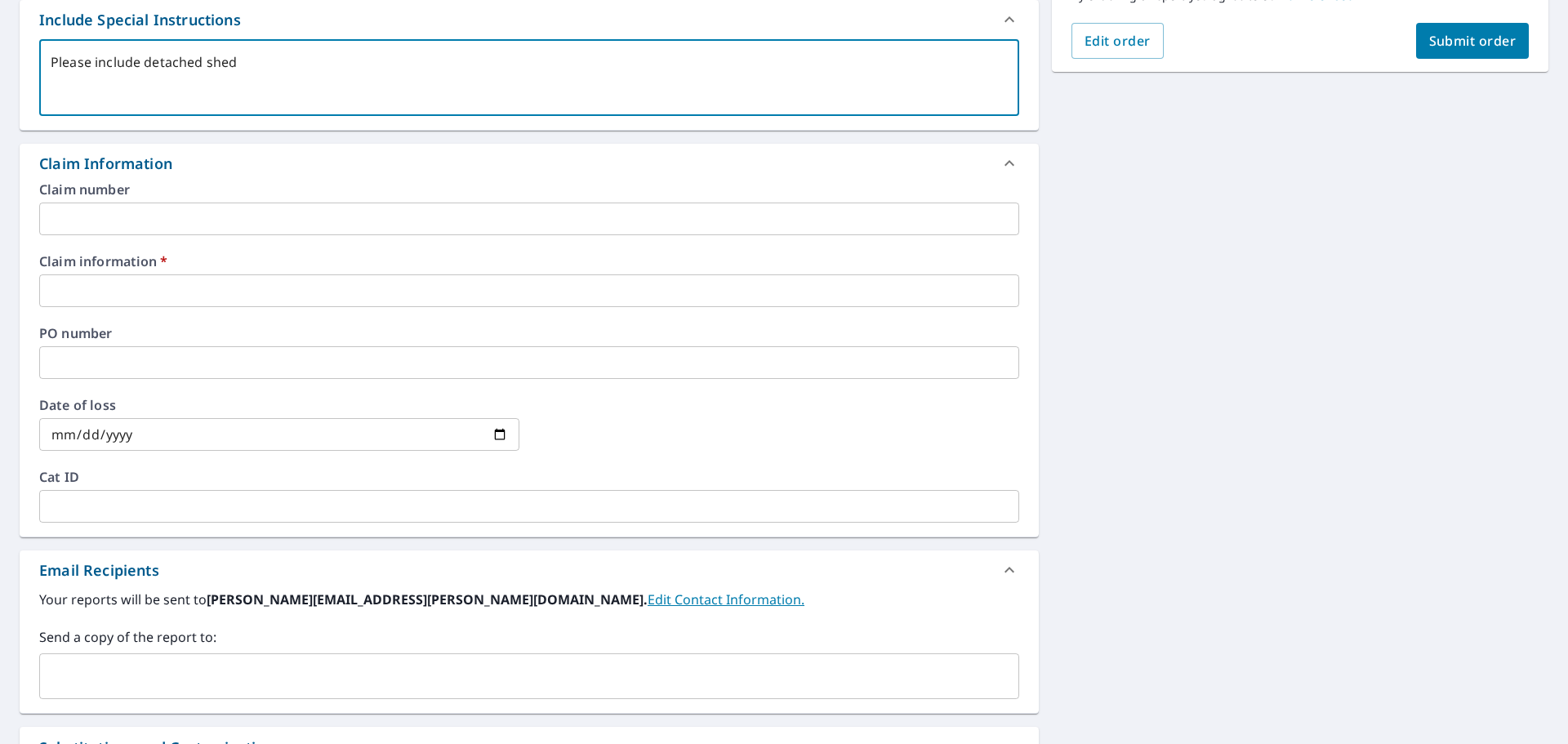
type textarea "x"
checkbox input "true"
type textarea "Please include detached shed"
type textarea "x"
checkbox input "true"
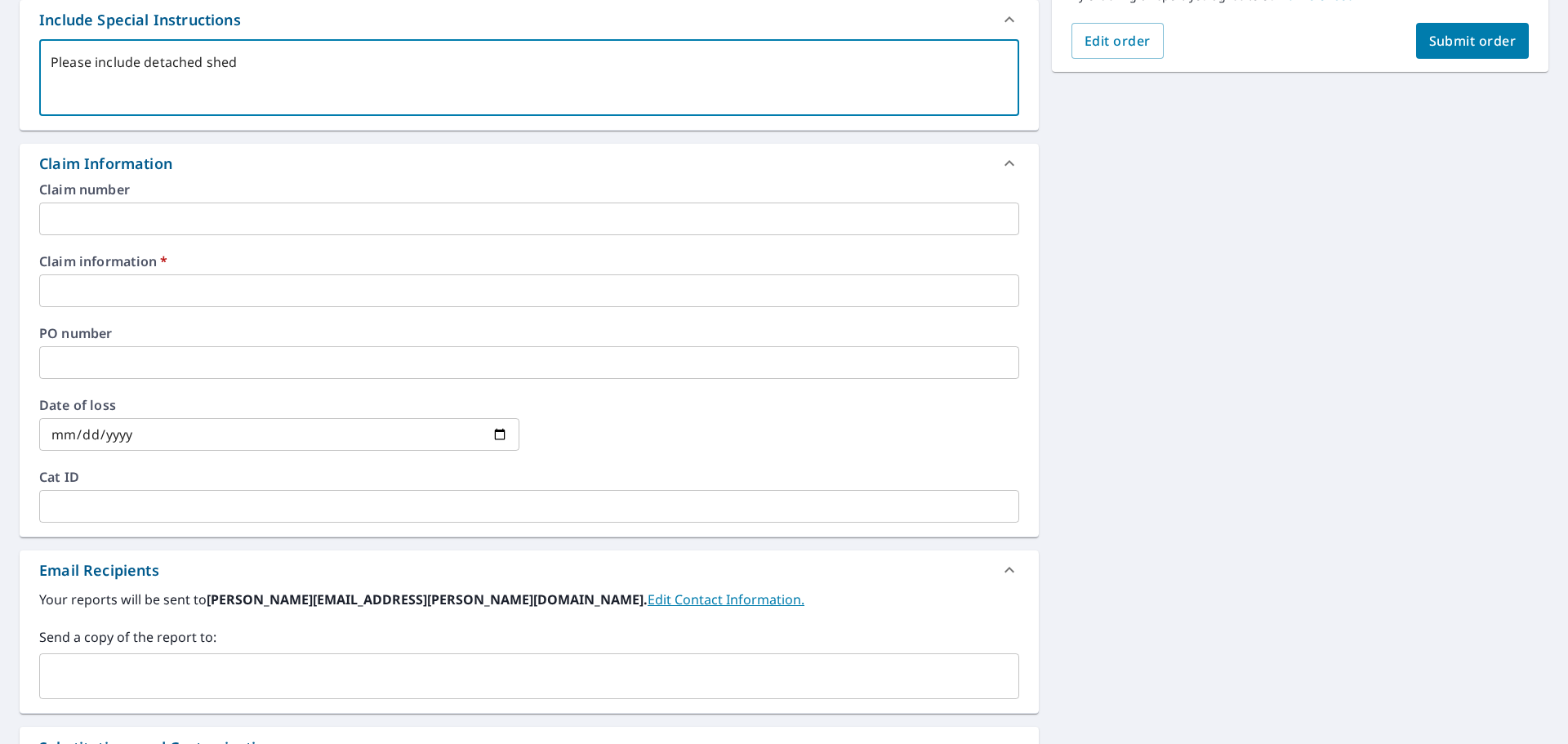
type textarea "Please include detached shed."
type textarea "x"
checkbox input "true"
type textarea "Please include detached shed."
click at [124, 284] on input "text" at bounding box center [529, 290] width 980 height 32
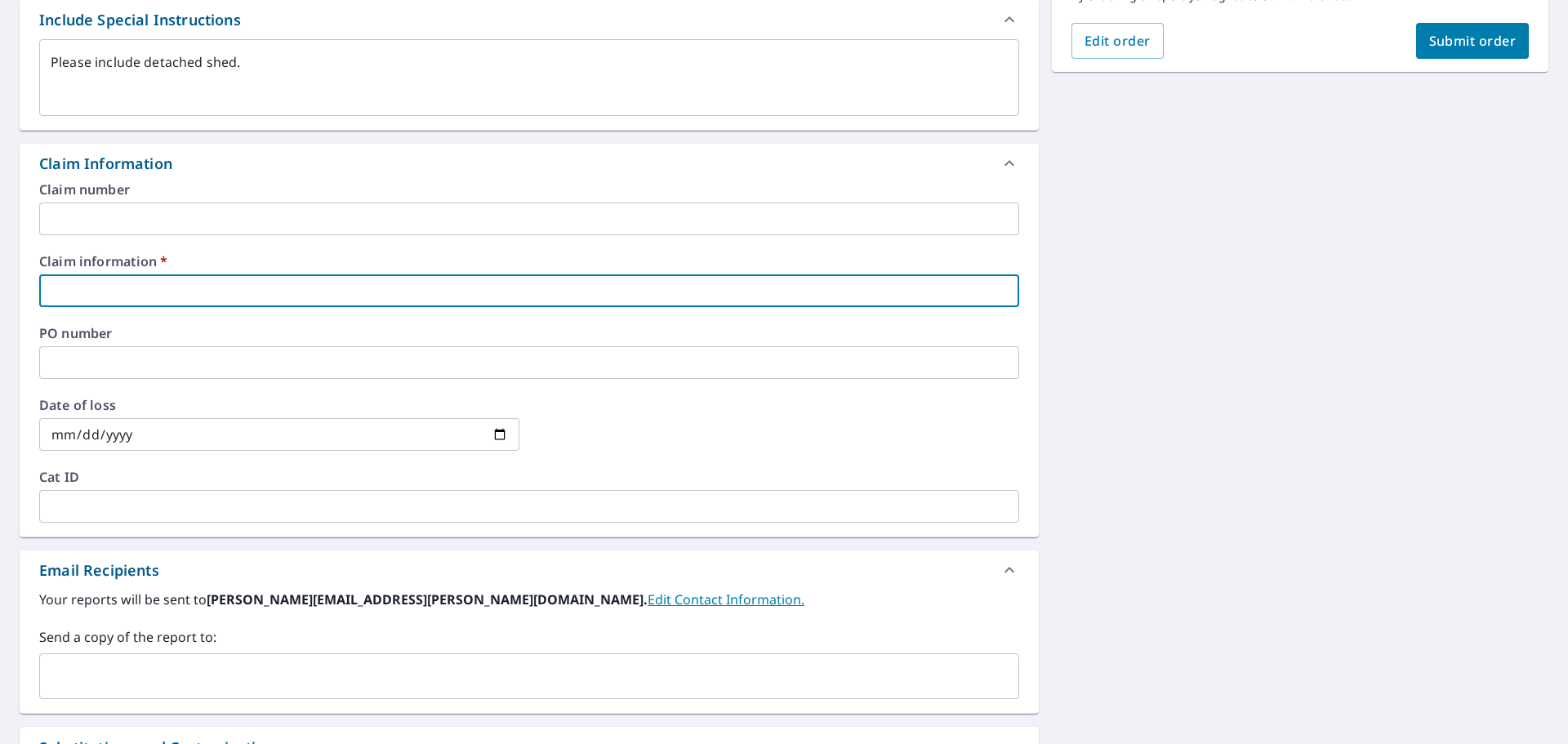
scroll to position [469, 0]
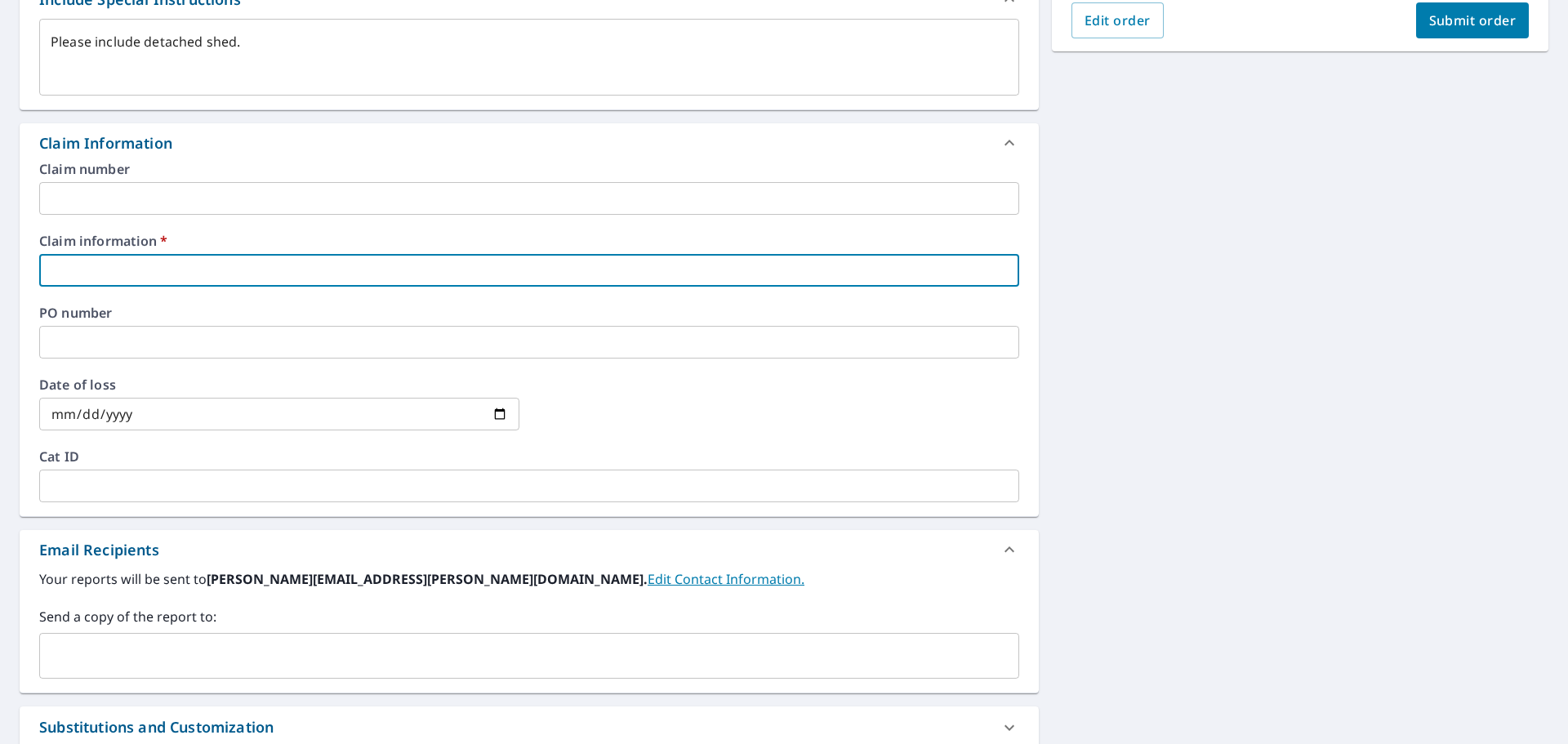
type textarea "x"
type input "4"
checkbox input "true"
type textarea "x"
type input "45"
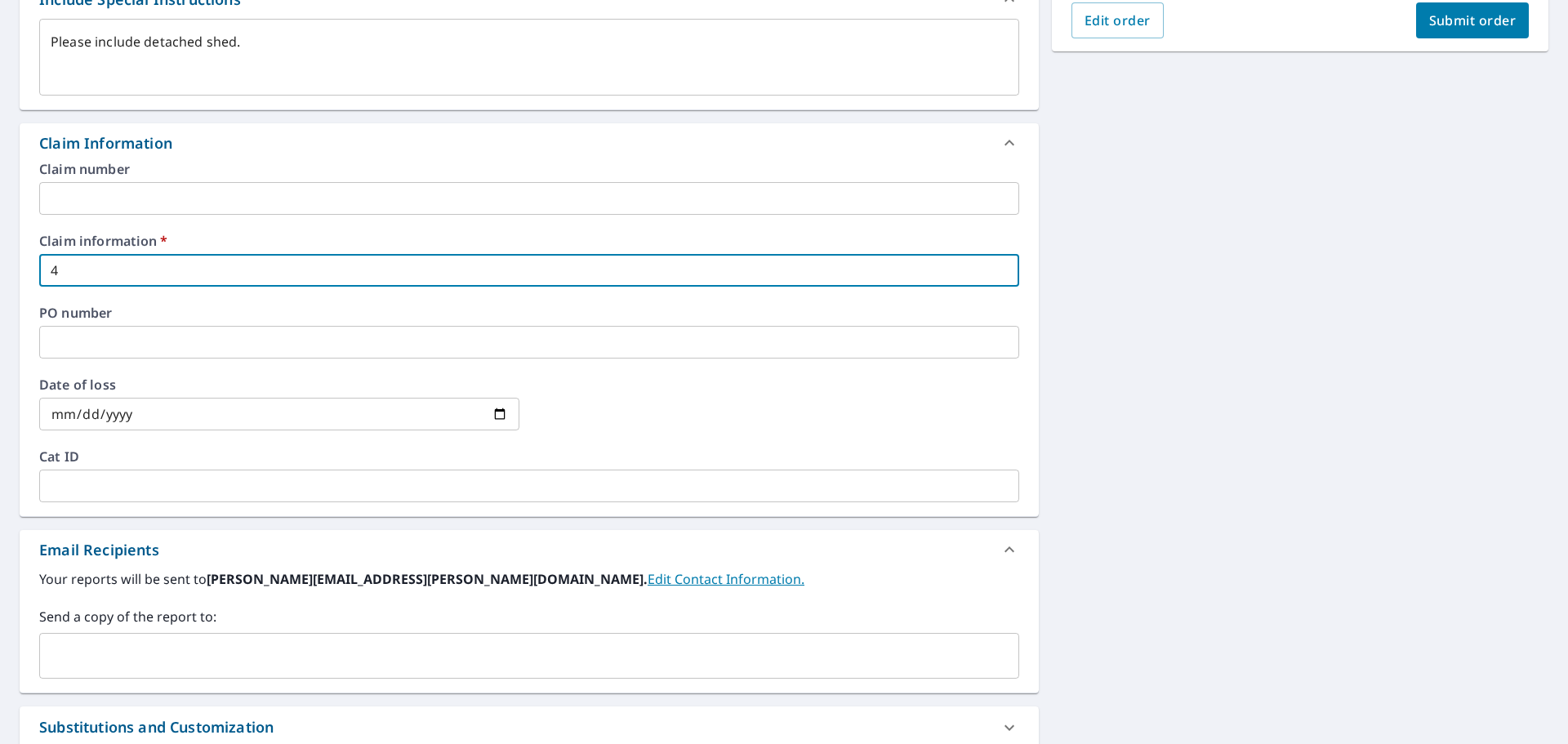
checkbox input "true"
type textarea "x"
type input "456"
checkbox input "true"
type textarea "x"
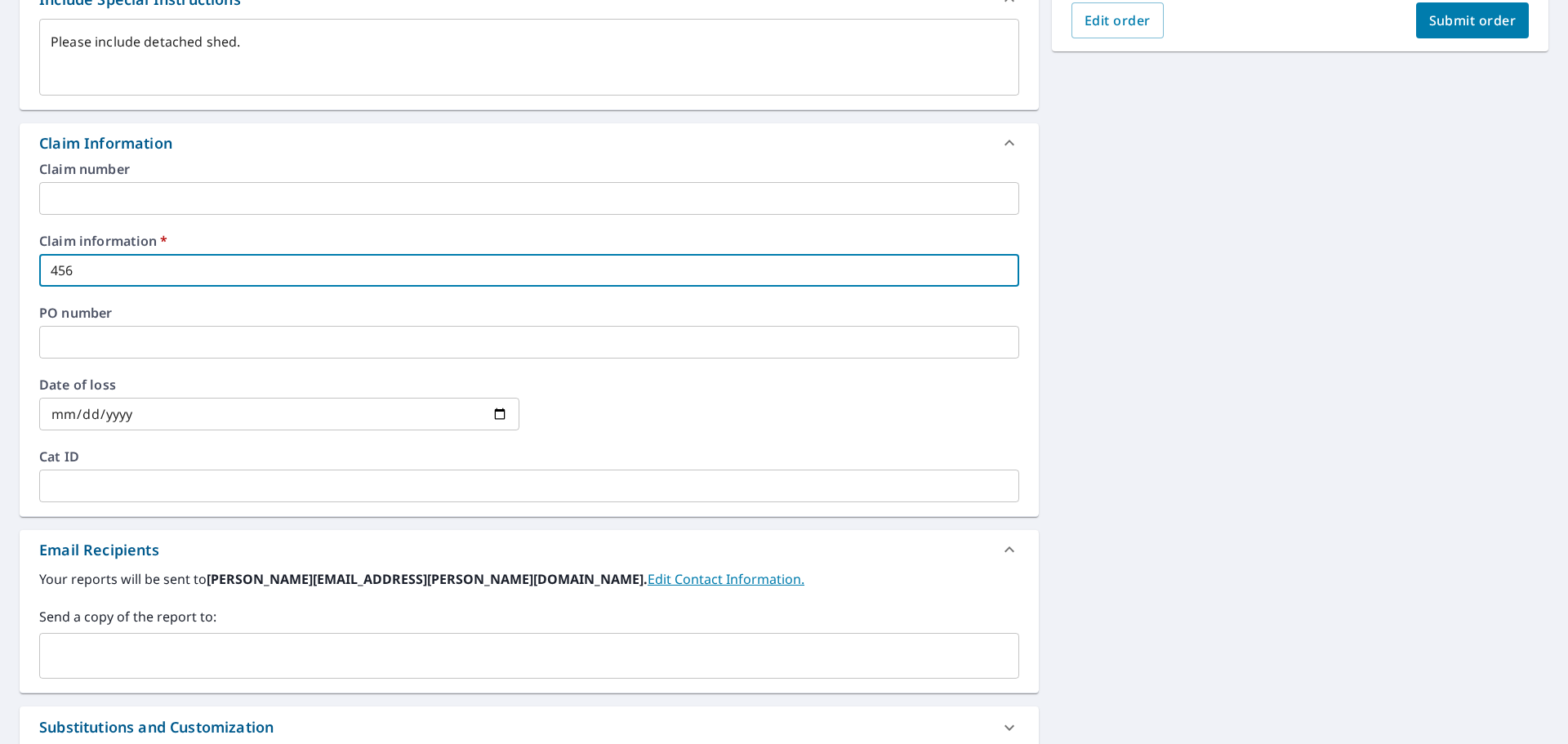
type input "4564"
checkbox input "true"
type textarea "x"
type input "45642"
checkbox input "true"
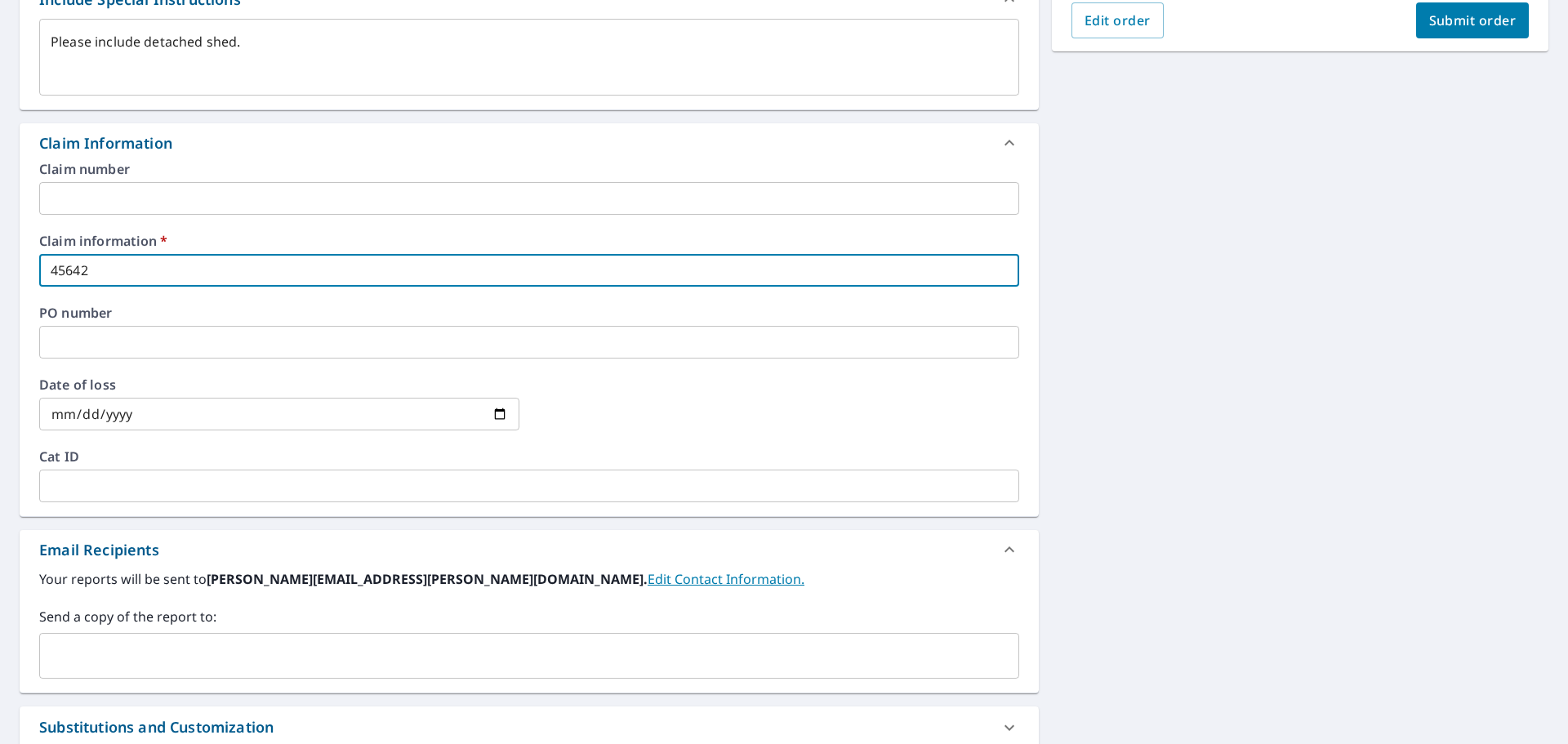
type textarea "x"
type input "456428"
checkbox input "true"
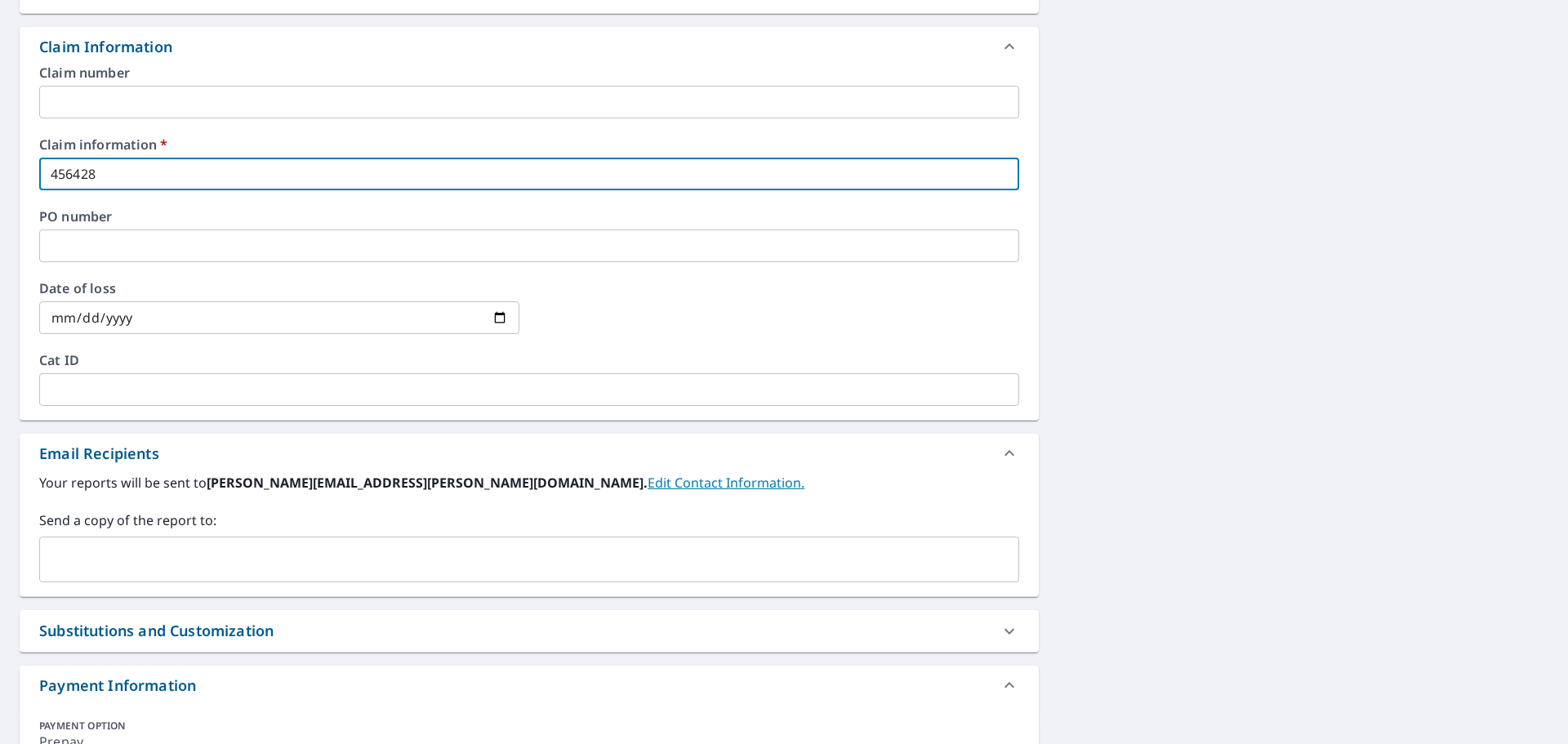
scroll to position [692, 0]
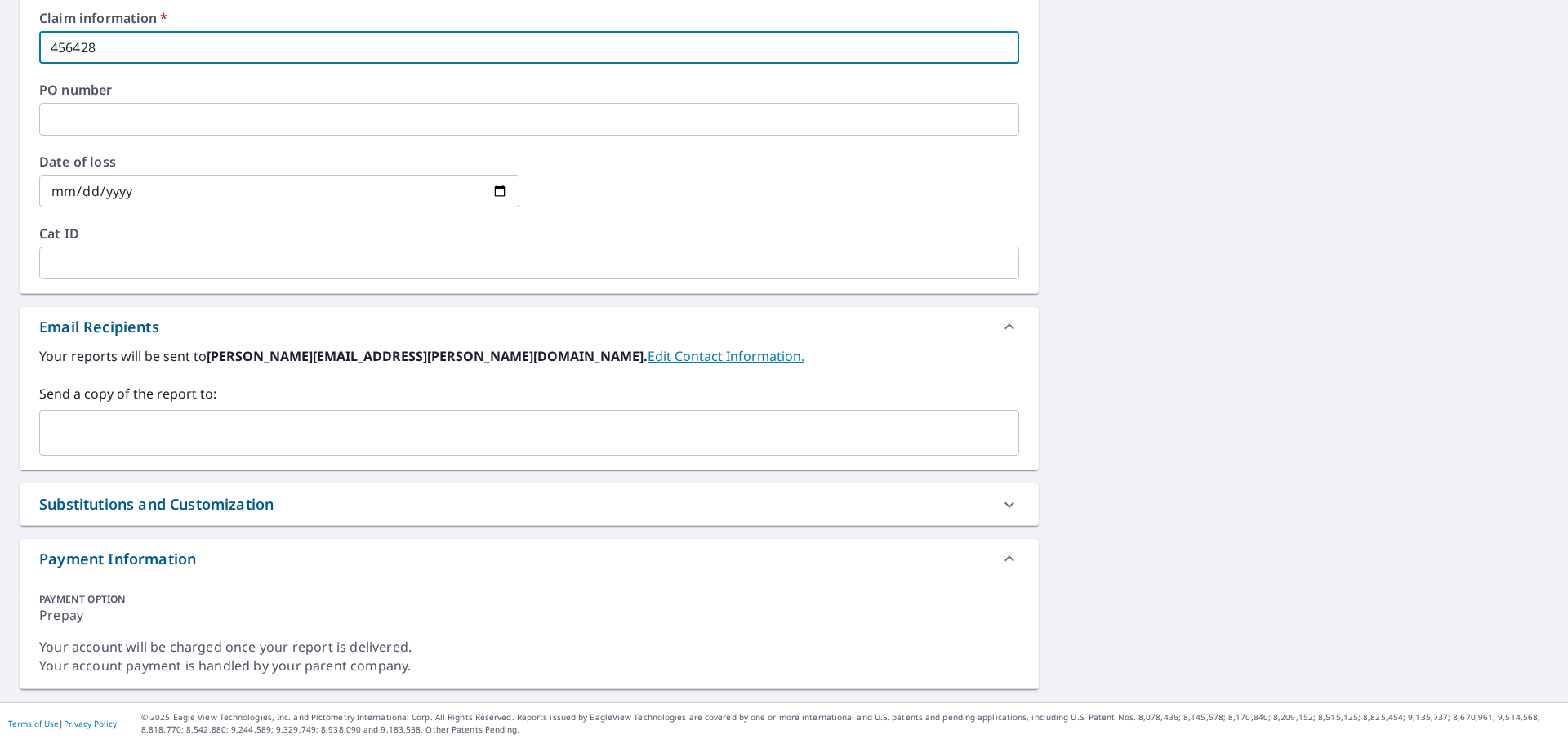
click at [128, 416] on div "​" at bounding box center [529, 432] width 980 height 46
type input "456428"
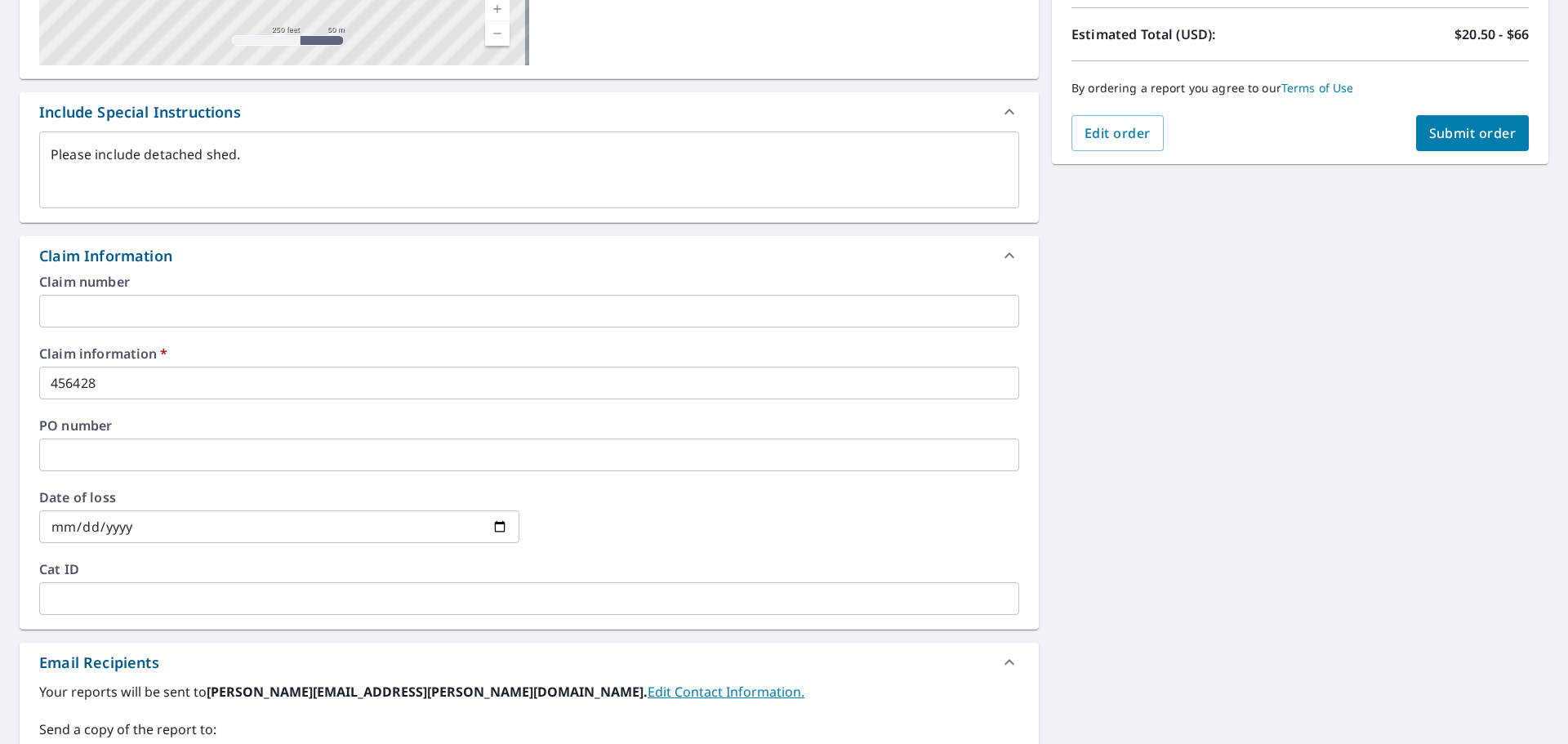
scroll to position [161, 0]
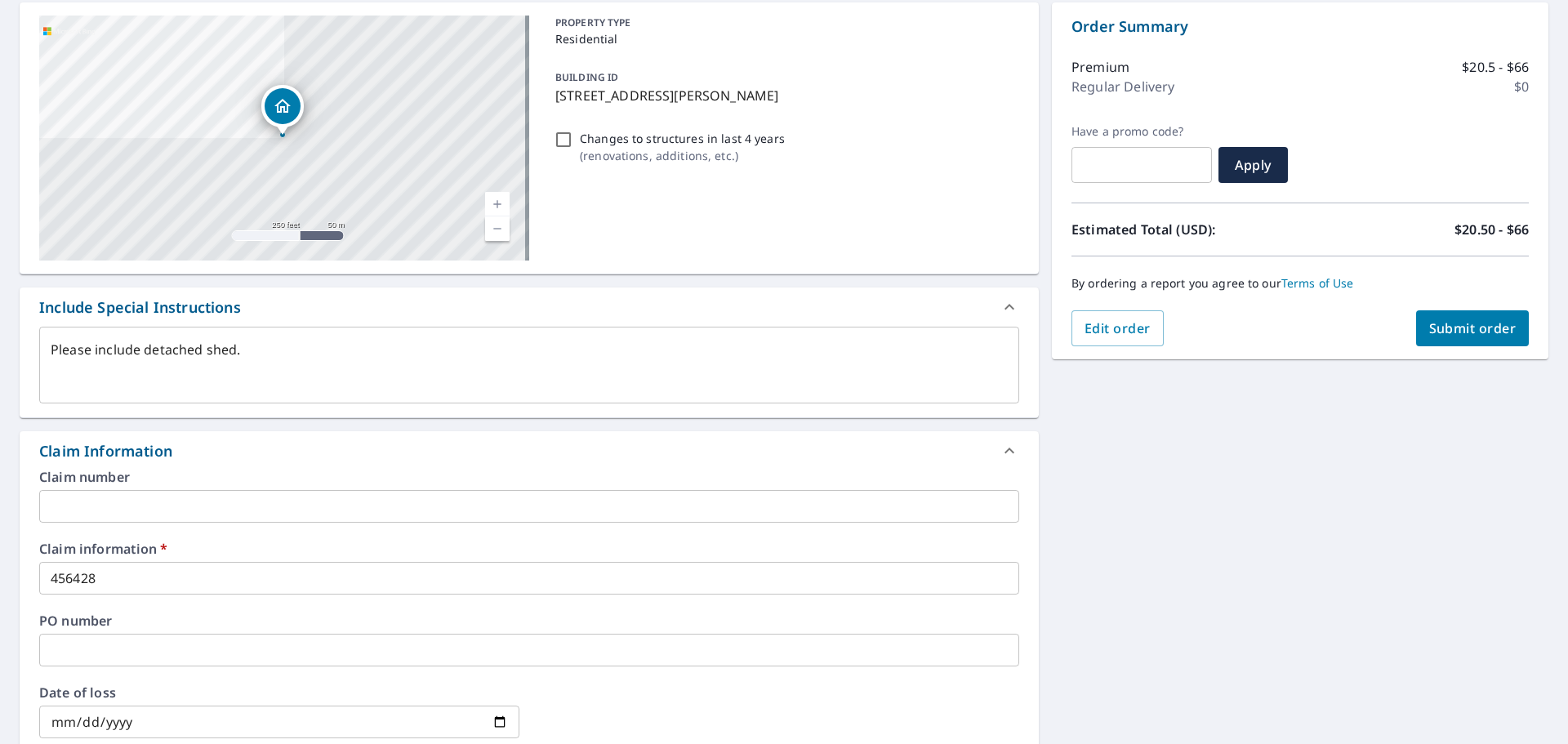
type input "[EMAIL_ADDRESS][PERSON_NAME][DOMAIN_NAME]"
click at [1451, 326] on span "Submit order" at bounding box center [1472, 328] width 87 height 18
type textarea "x"
checkbox input "true"
